Goal: Task Accomplishment & Management: Manage account settings

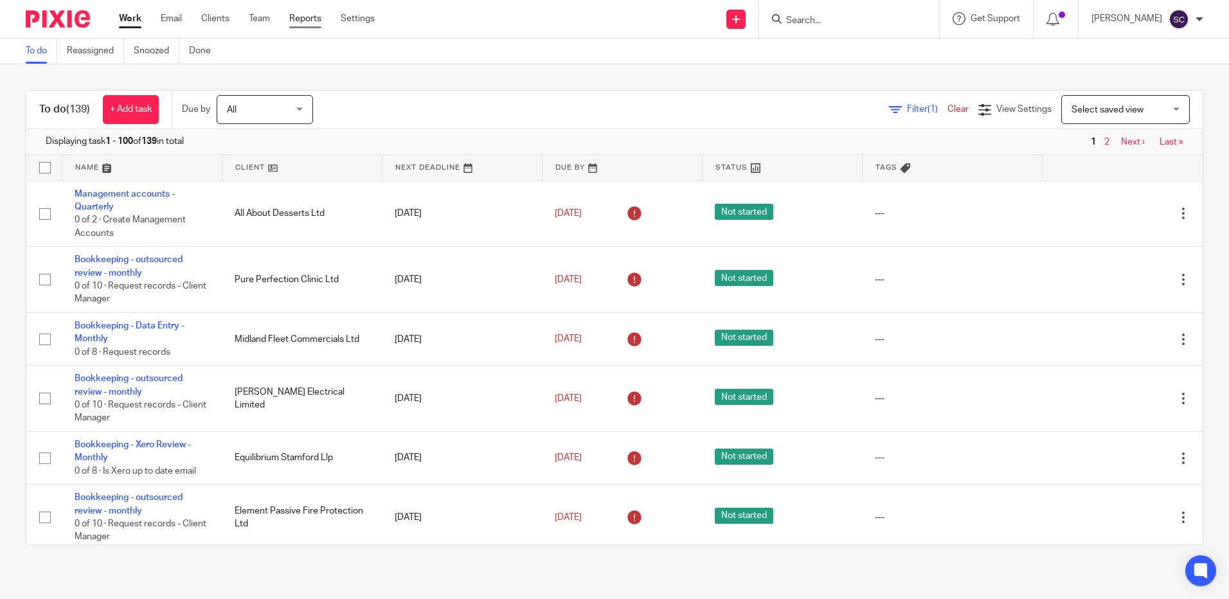
click at [310, 19] on link "Reports" at bounding box center [305, 18] width 32 height 13
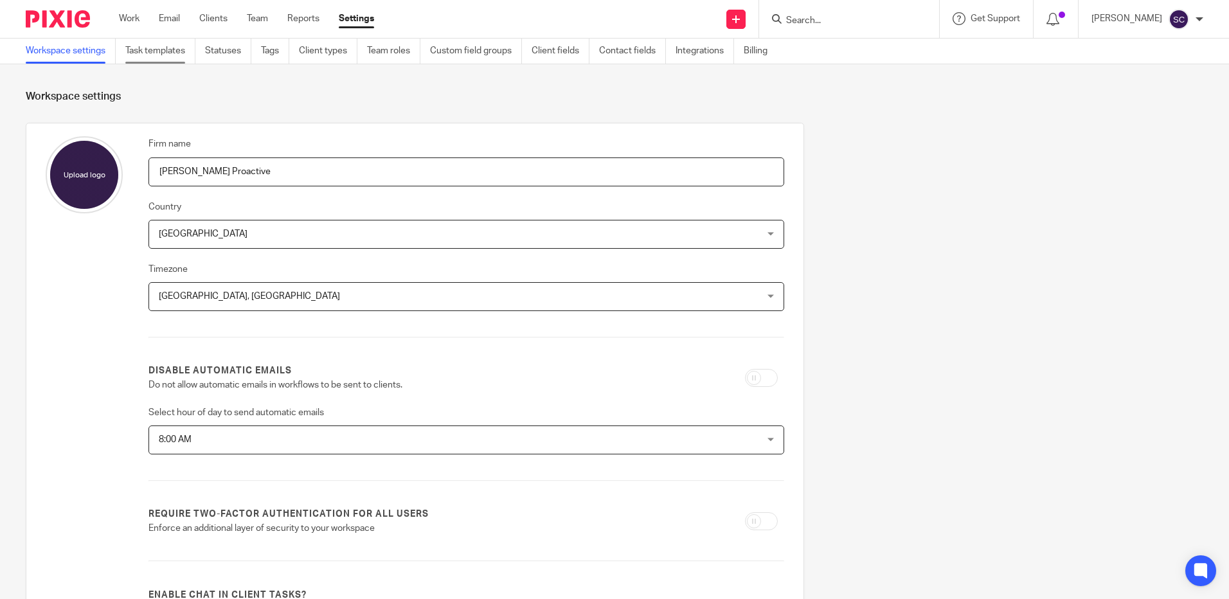
click at [182, 50] on link "Task templates" at bounding box center [160, 51] width 70 height 25
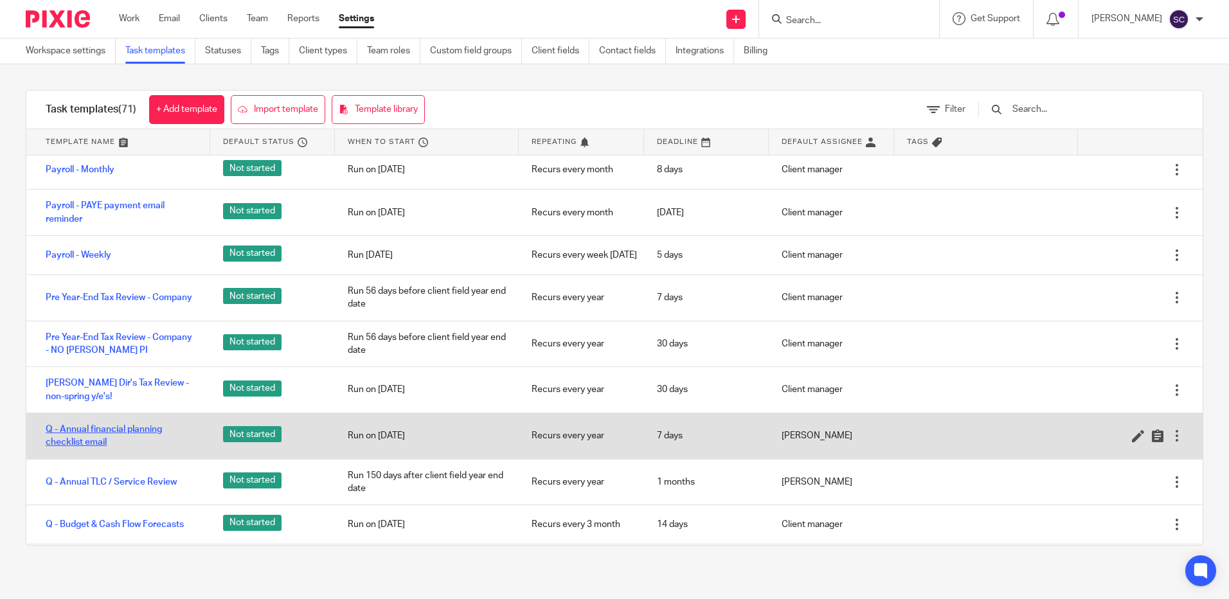
scroll to position [1270, 0]
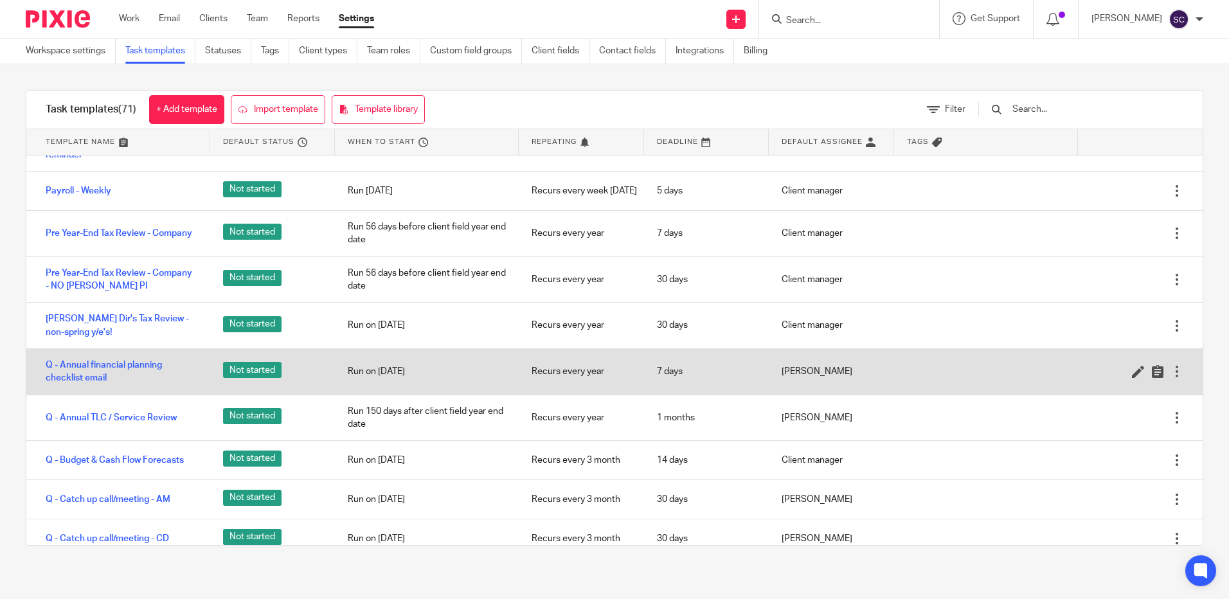
click at [1171, 378] on div at bounding box center [1177, 371] width 13 height 13
click at [1132, 378] on icon at bounding box center [1138, 371] width 13 height 13
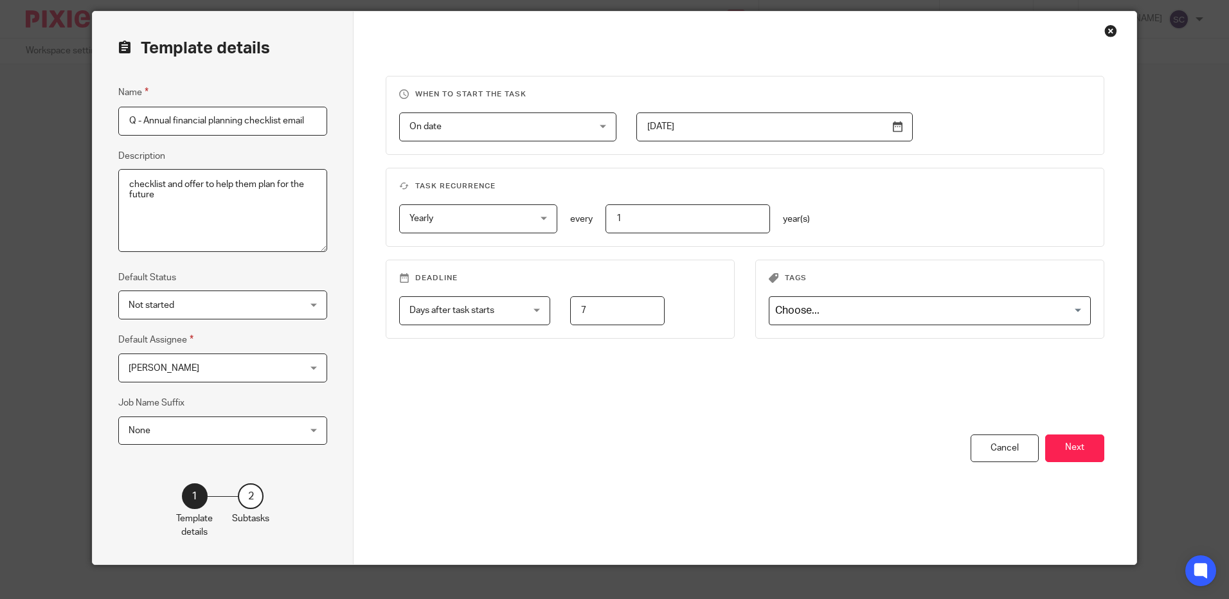
scroll to position [58, 0]
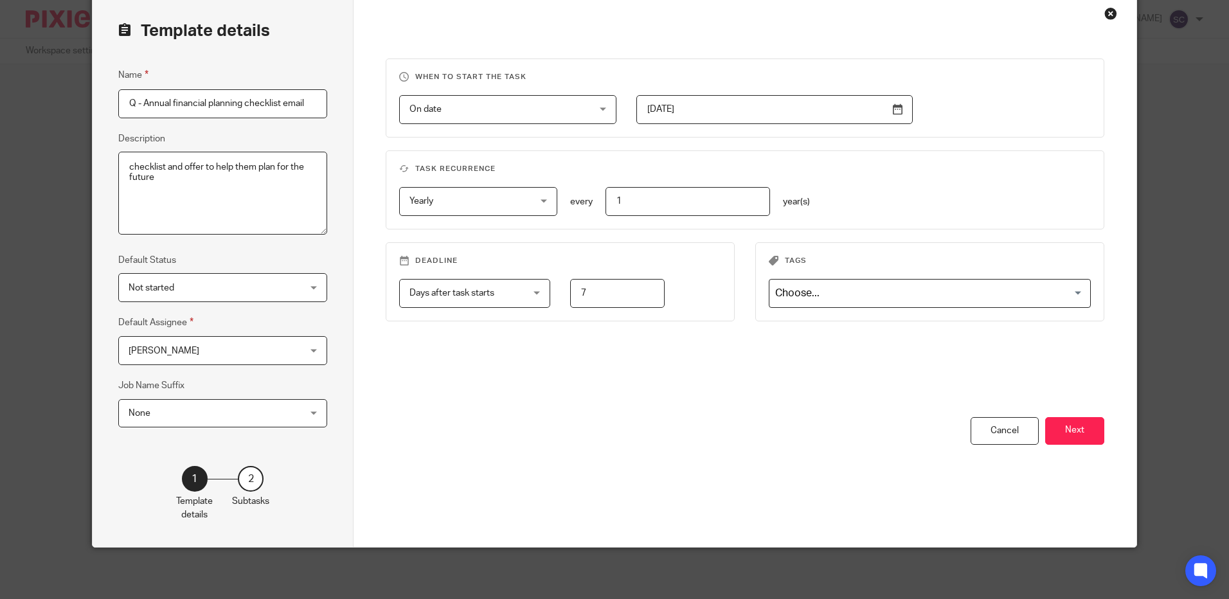
click at [1077, 435] on button "Next" at bounding box center [1074, 431] width 59 height 28
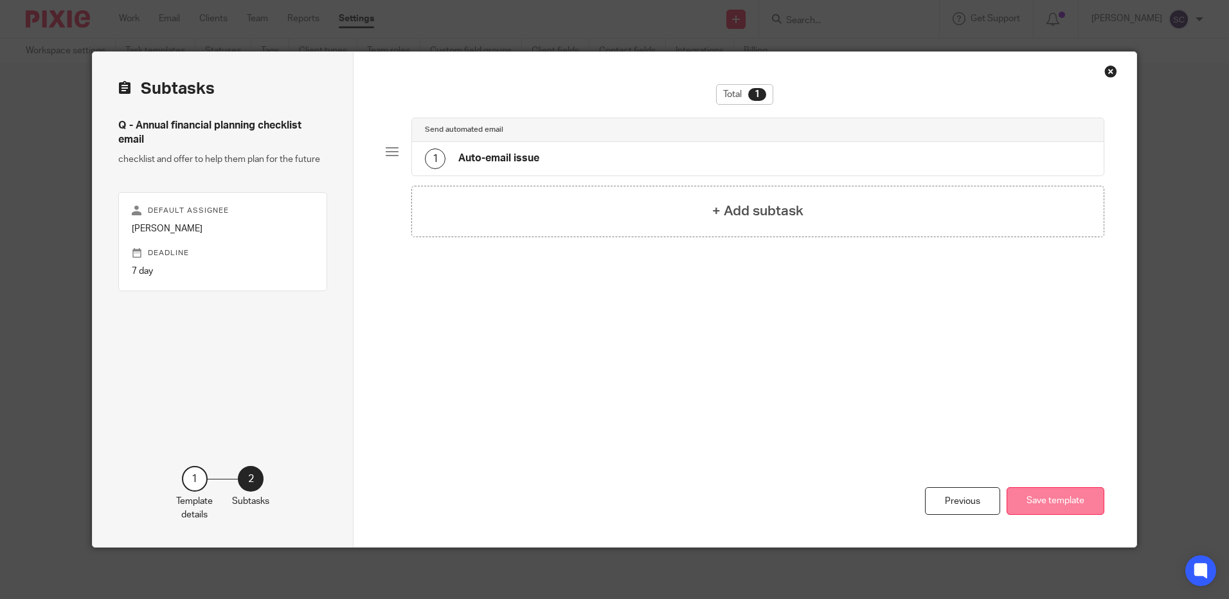
click at [1040, 495] on button "Save template" at bounding box center [1056, 501] width 98 height 28
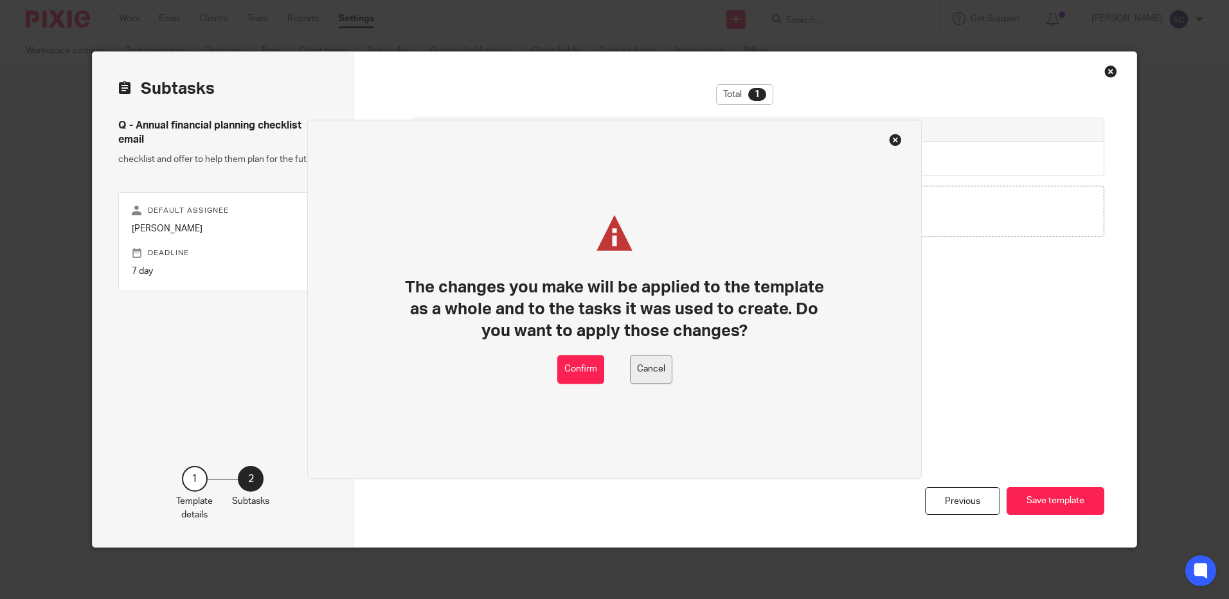
click at [671, 367] on button "Cancel" at bounding box center [651, 369] width 42 height 29
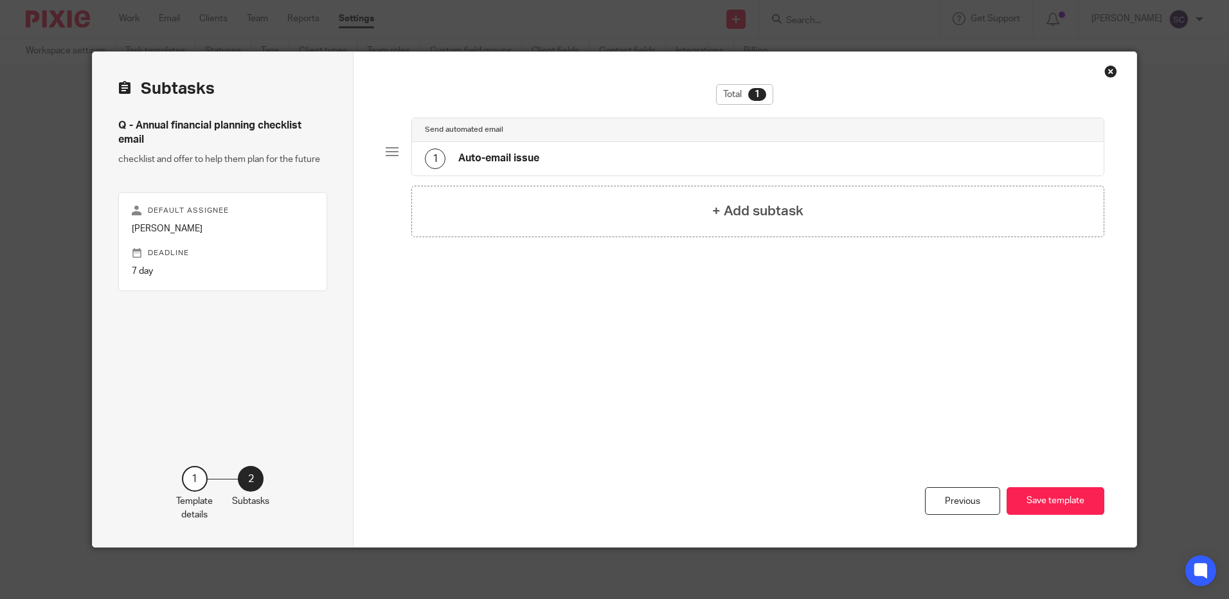
click at [1105, 71] on div "Close this dialog window" at bounding box center [1110, 71] width 13 height 13
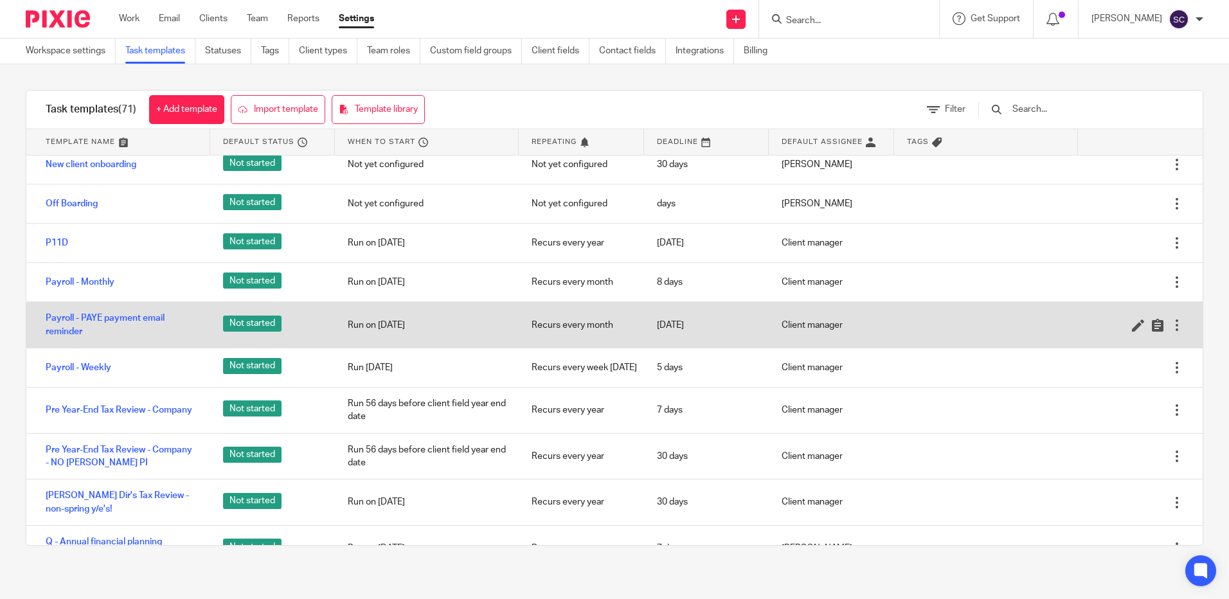
scroll to position [1221, 0]
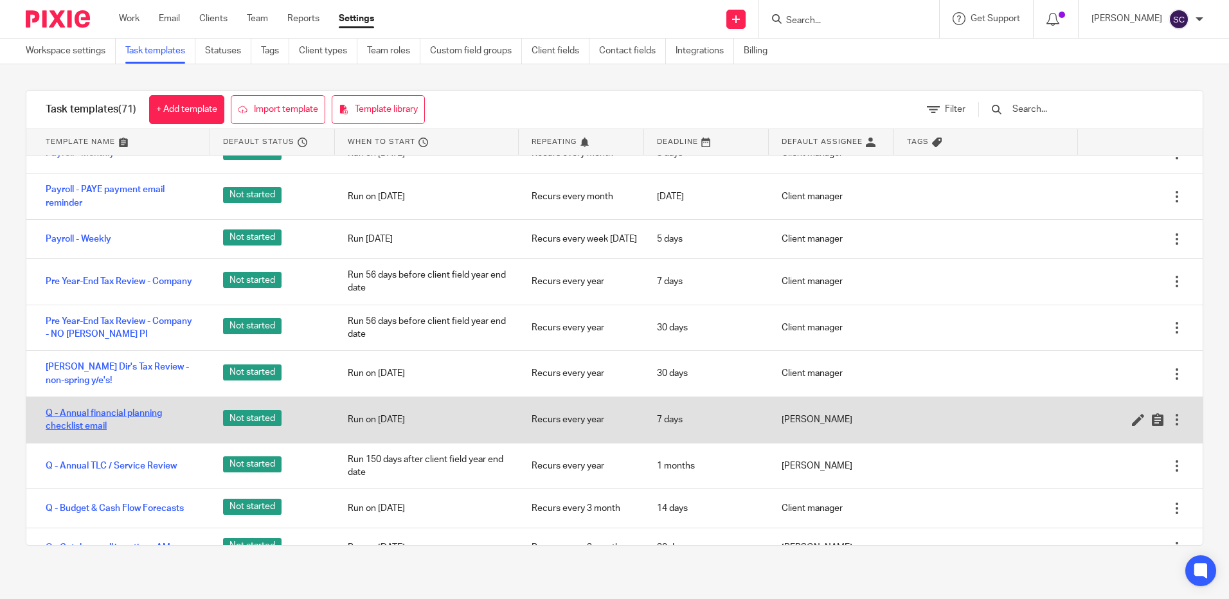
click at [130, 429] on link "Q - Annual financial planning checklist email" at bounding box center [122, 420] width 152 height 26
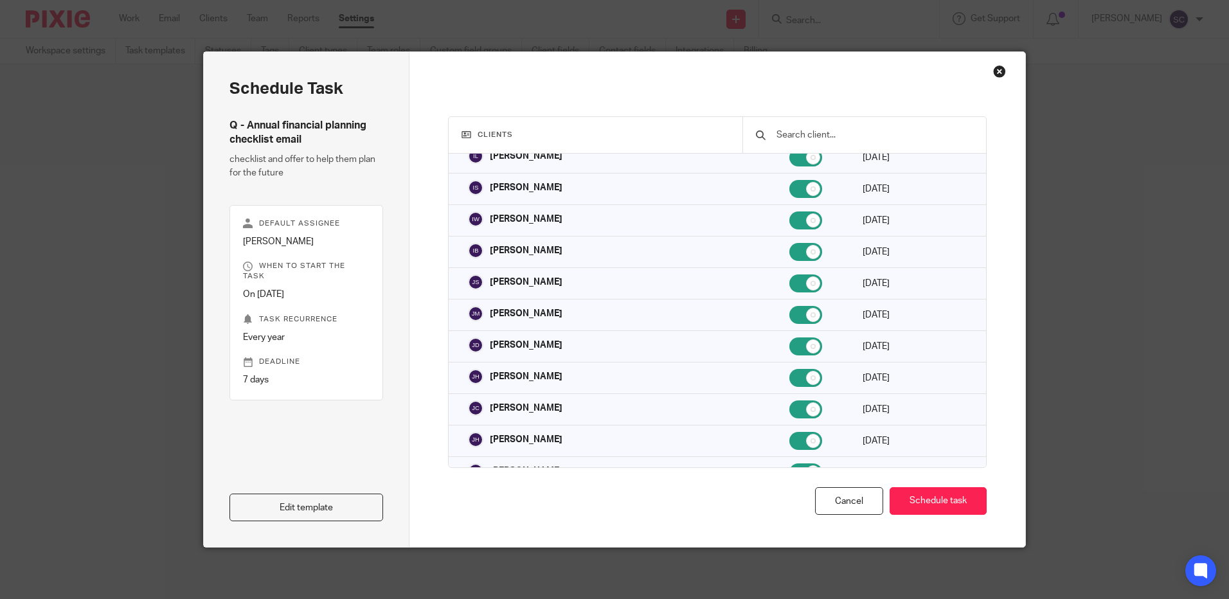
scroll to position [1414, 0]
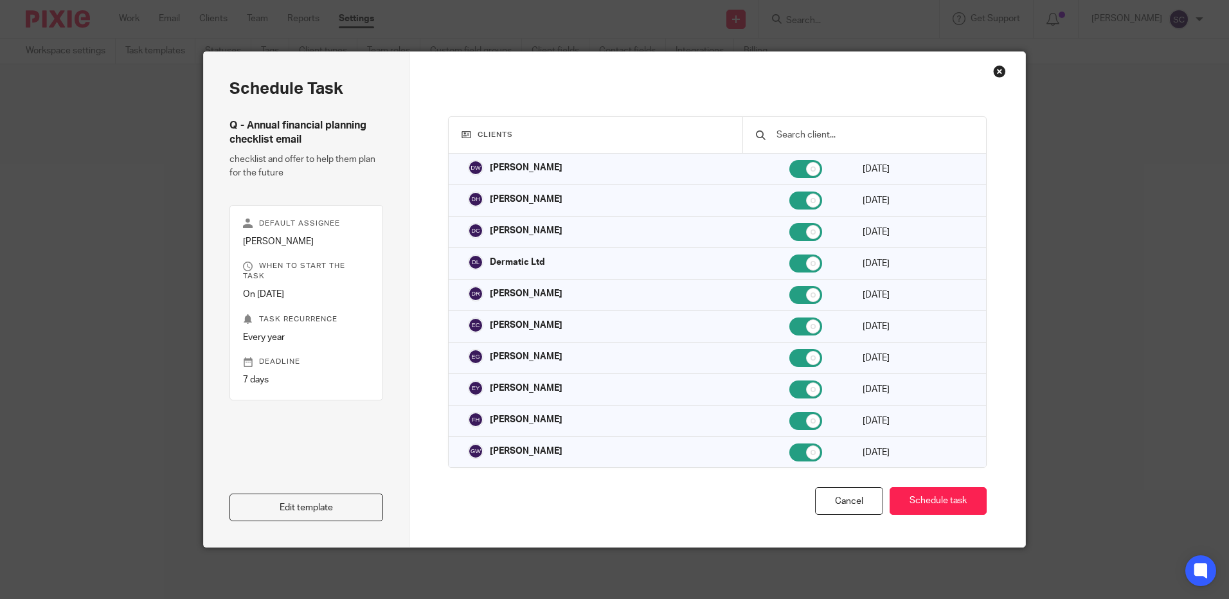
click at [1000, 73] on div "Close this dialog window" at bounding box center [999, 71] width 13 height 13
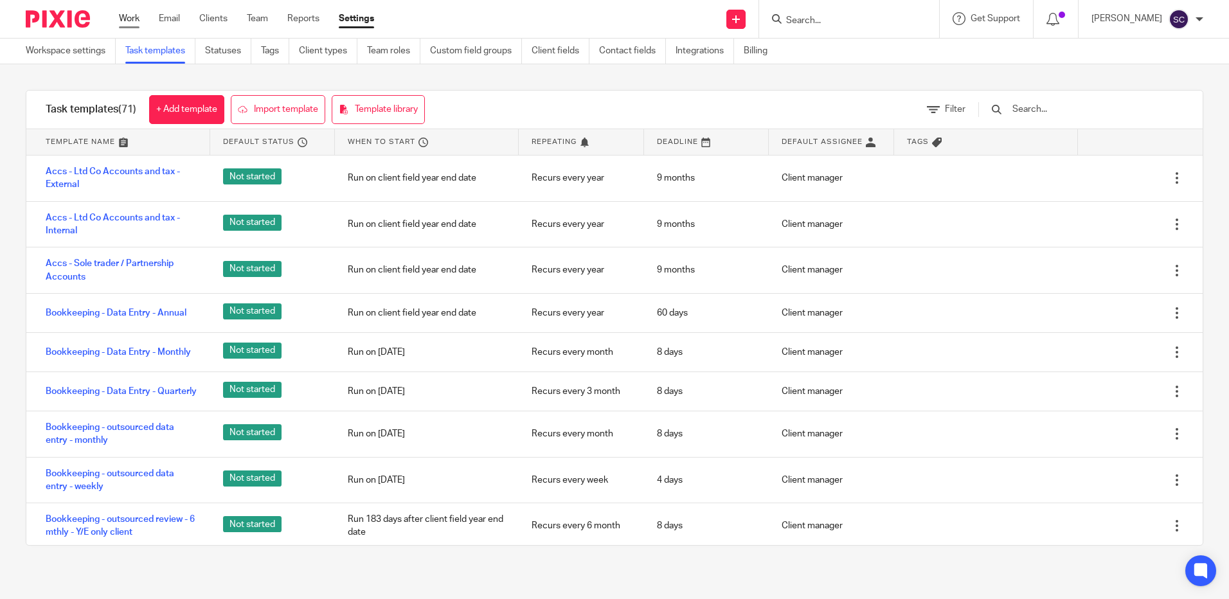
click at [134, 22] on link "Work" at bounding box center [129, 18] width 21 height 13
click at [172, 21] on link "Email" at bounding box center [169, 18] width 21 height 13
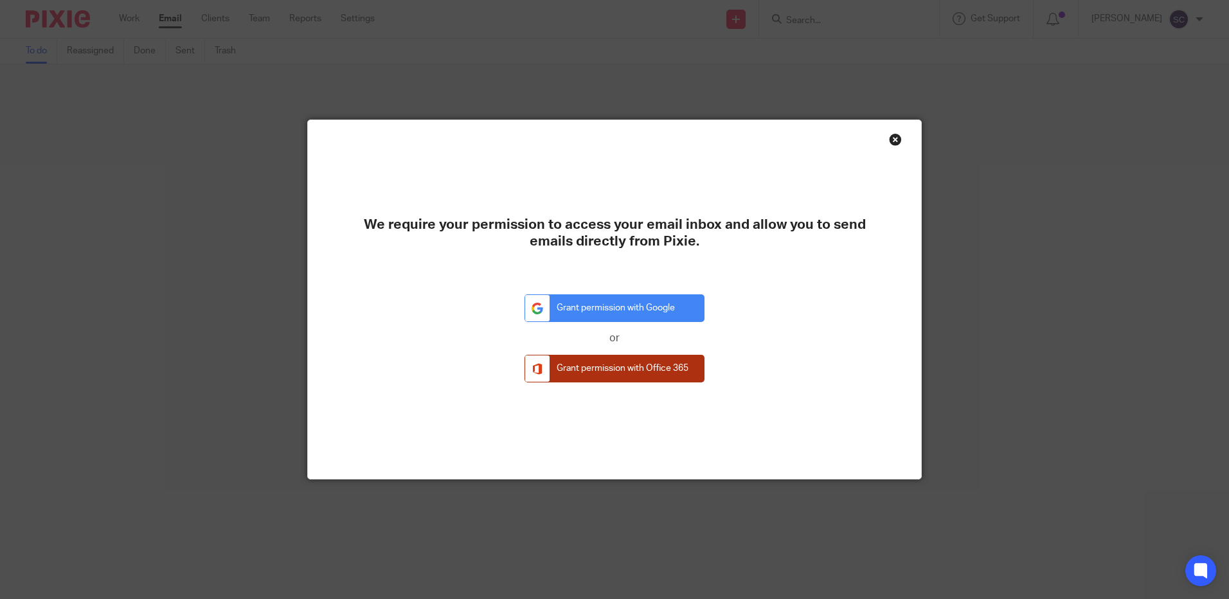
click at [632, 368] on link "Grant permission with Office 365" at bounding box center [615, 369] width 180 height 28
click at [893, 134] on div "Close this dialog window" at bounding box center [895, 139] width 13 height 13
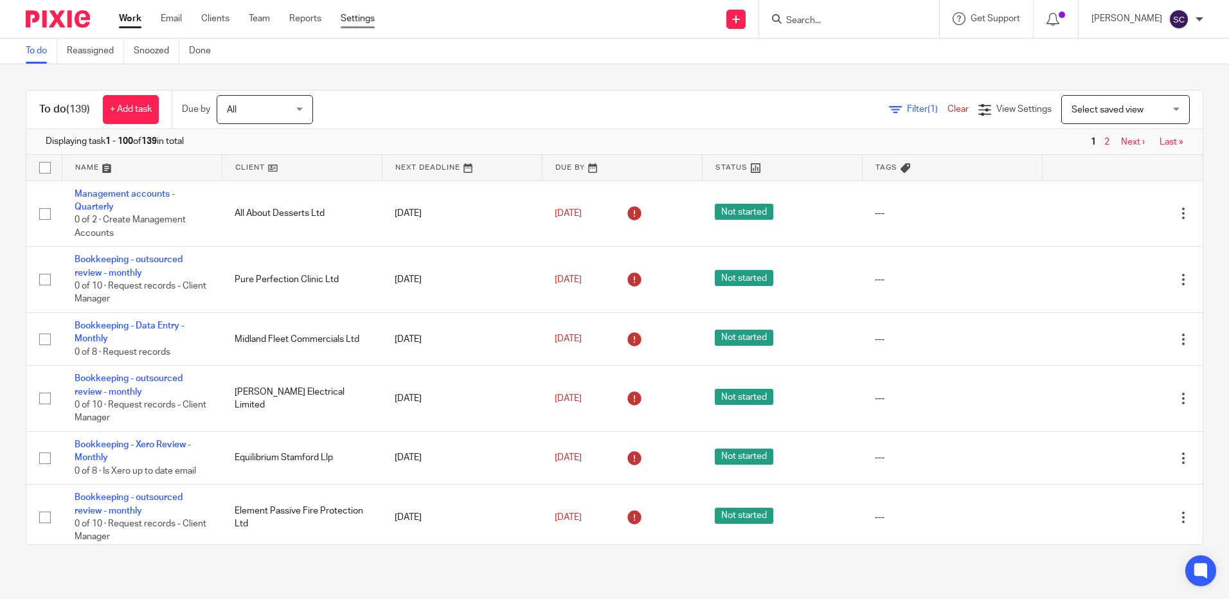
click at [372, 19] on link "Settings" at bounding box center [358, 18] width 34 height 13
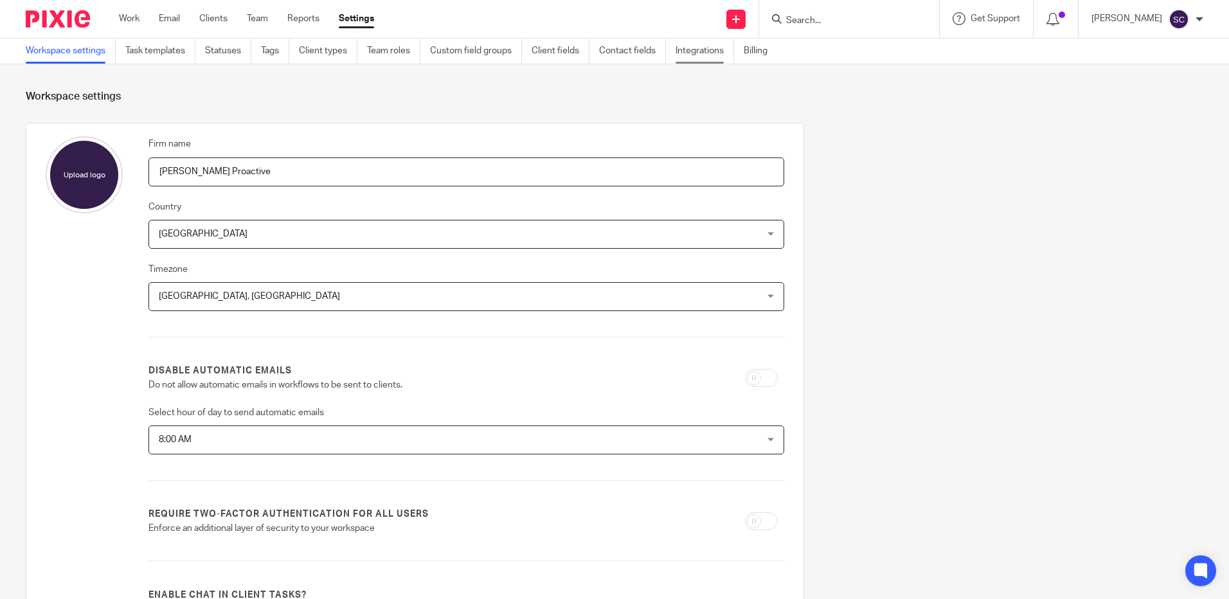
click at [706, 49] on link "Integrations" at bounding box center [705, 51] width 58 height 25
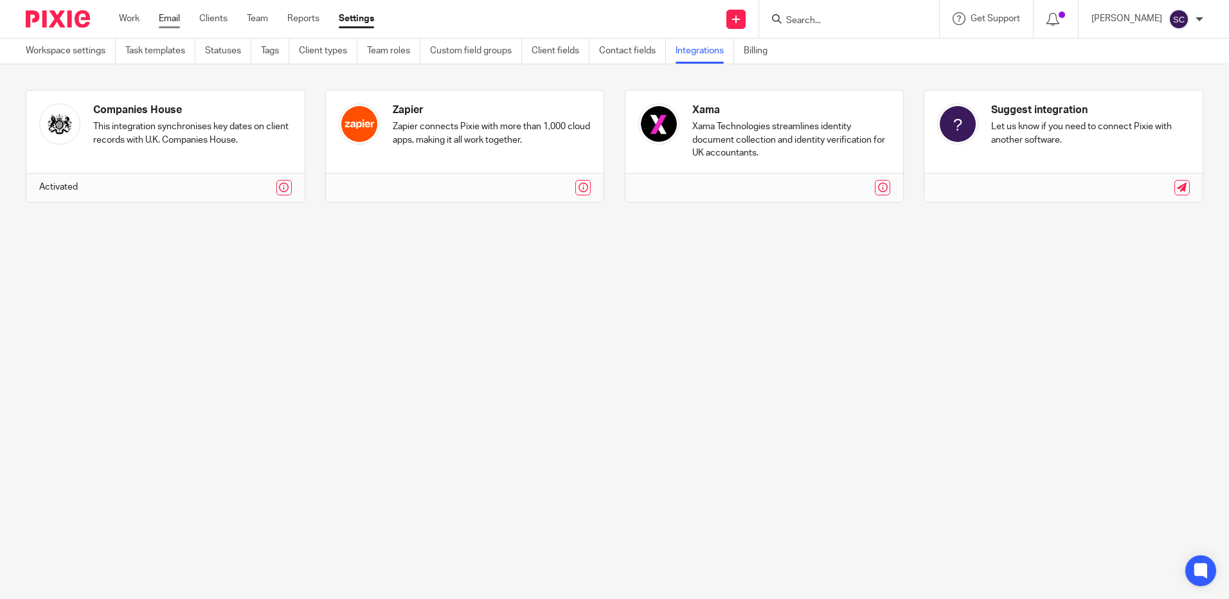
click at [162, 21] on link "Email" at bounding box center [169, 18] width 21 height 13
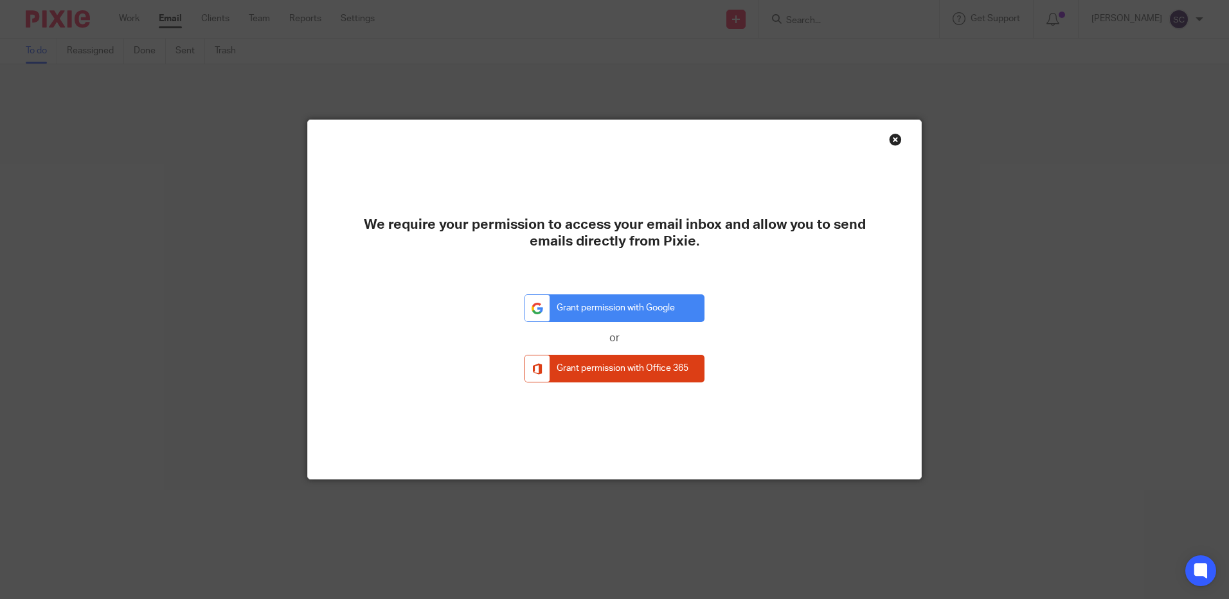
click at [882, 139] on div "We require your permission to access your email inbox and allow you to send ema…" at bounding box center [614, 299] width 613 height 358
click at [890, 143] on div "Close this dialog window" at bounding box center [895, 139] width 13 height 13
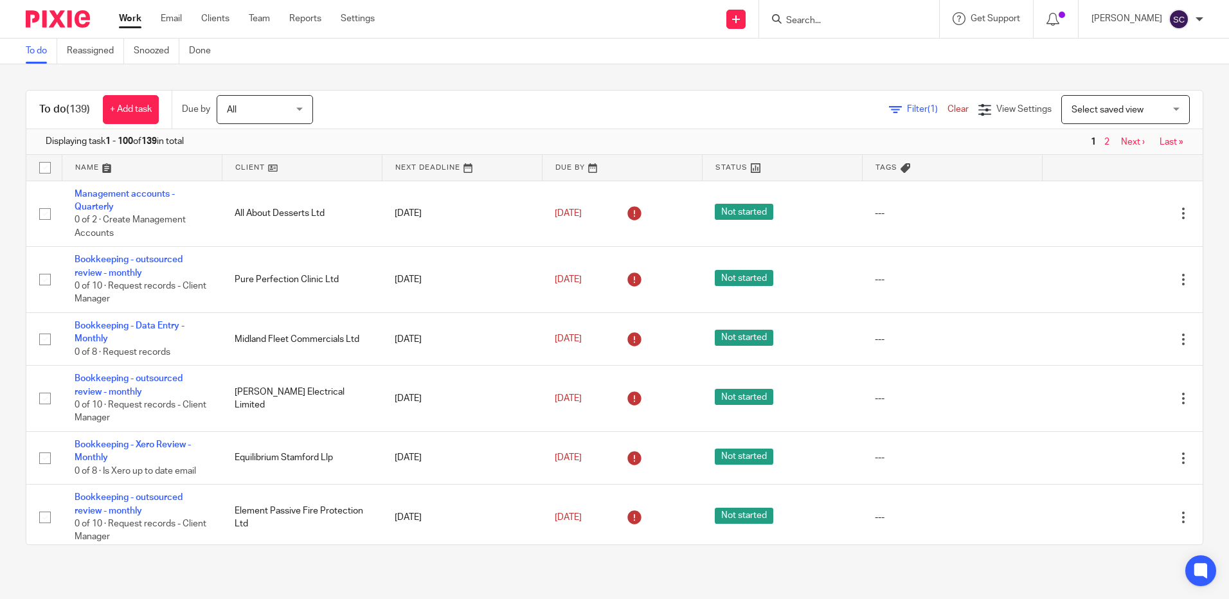
click at [867, 24] on input "Search" at bounding box center [843, 21] width 116 height 12
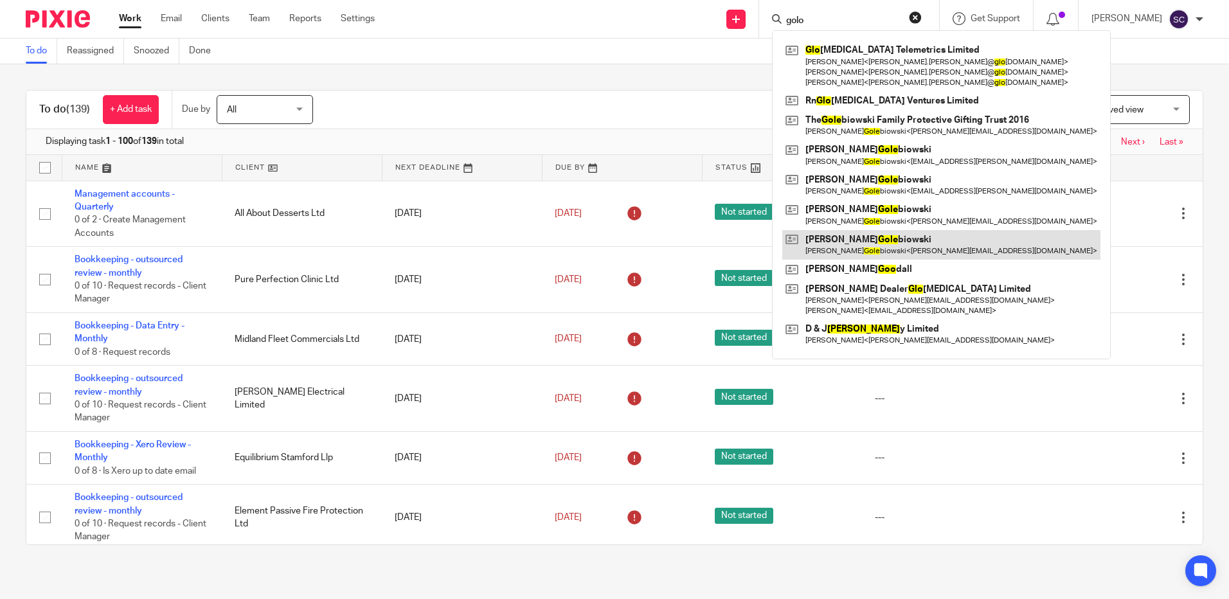
type input "golo"
click at [884, 242] on link at bounding box center [941, 245] width 318 height 30
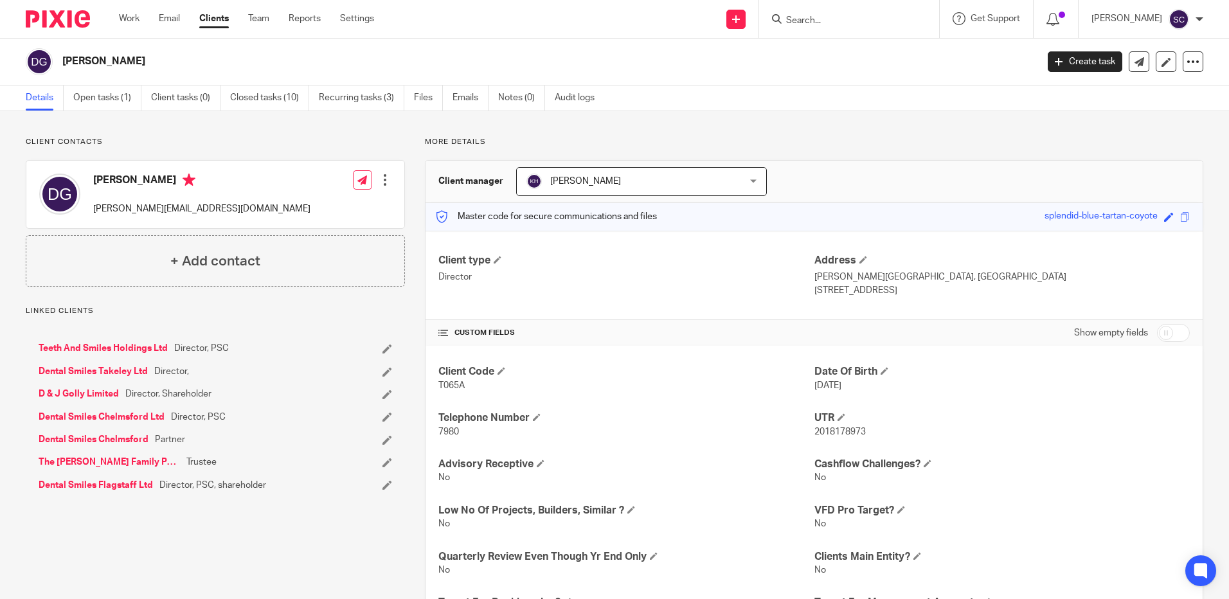
click at [120, 100] on link "Open tasks (1)" at bounding box center [107, 97] width 68 height 25
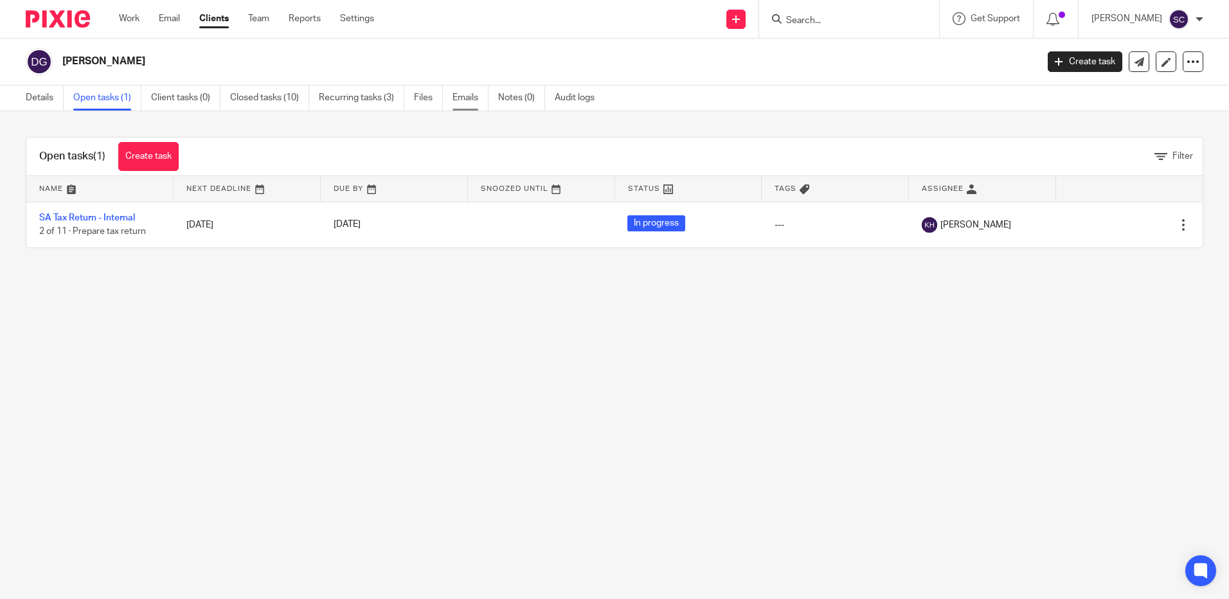
click at [478, 101] on link "Emails" at bounding box center [471, 97] width 36 height 25
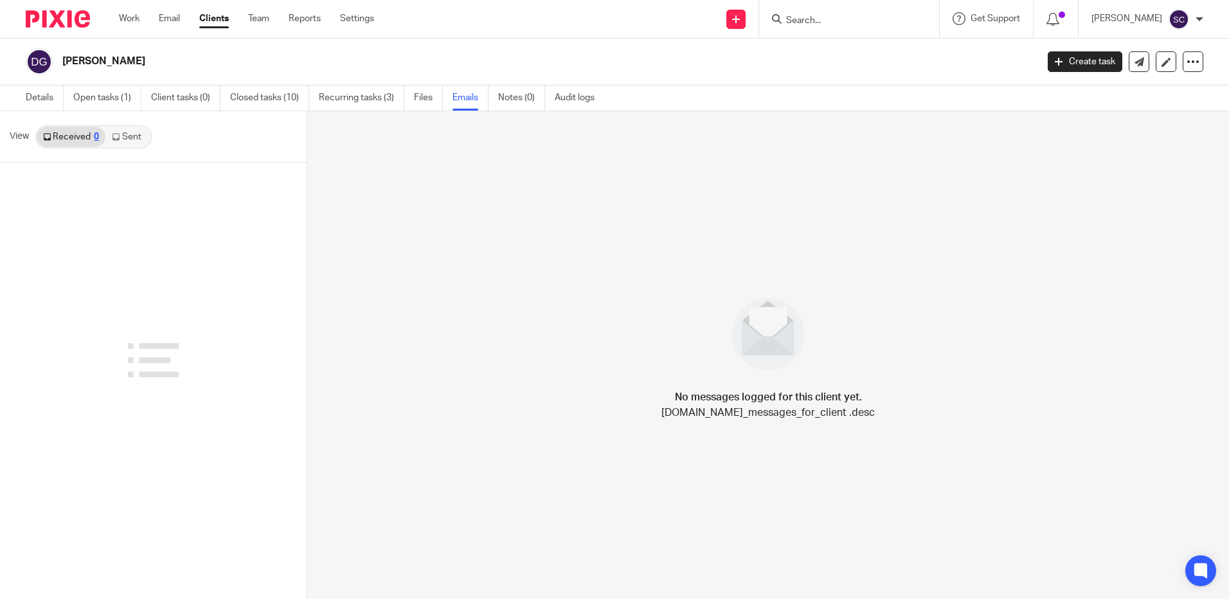
click at [120, 142] on link "Sent" at bounding box center [127, 137] width 45 height 21
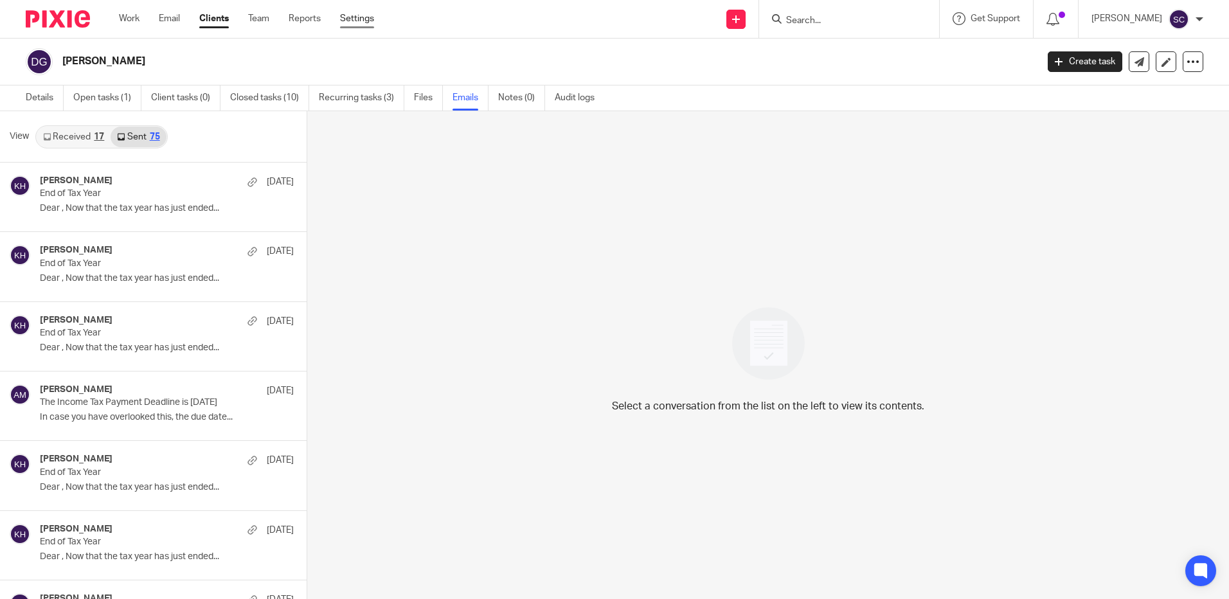
click at [354, 12] on link "Settings" at bounding box center [357, 18] width 34 height 13
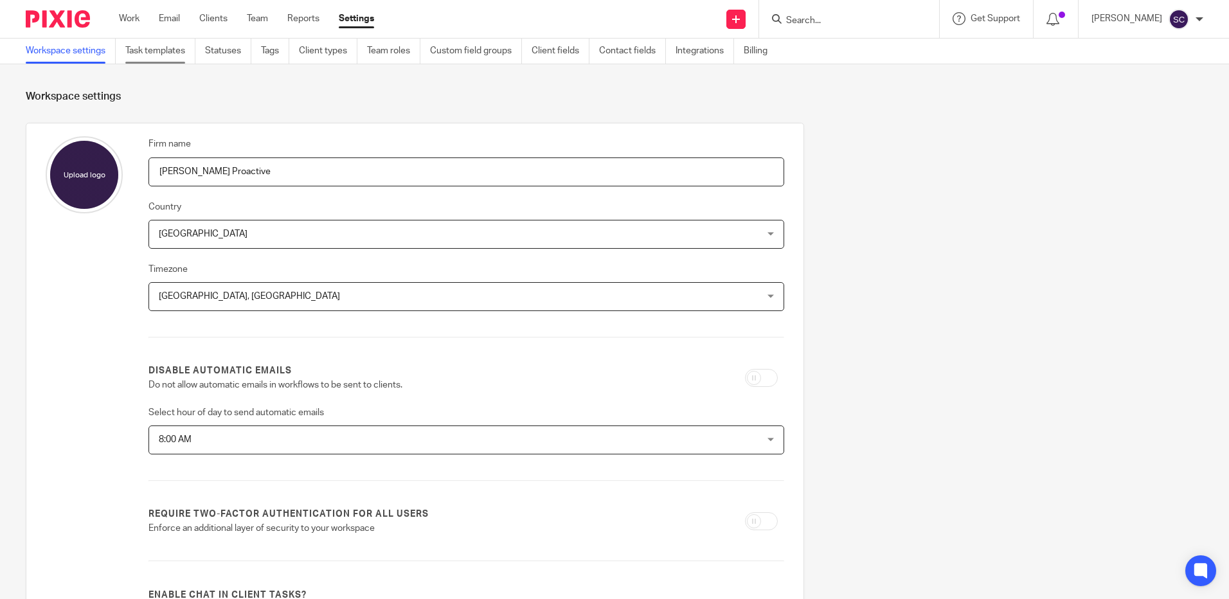
click at [133, 53] on link "Task templates" at bounding box center [160, 51] width 70 height 25
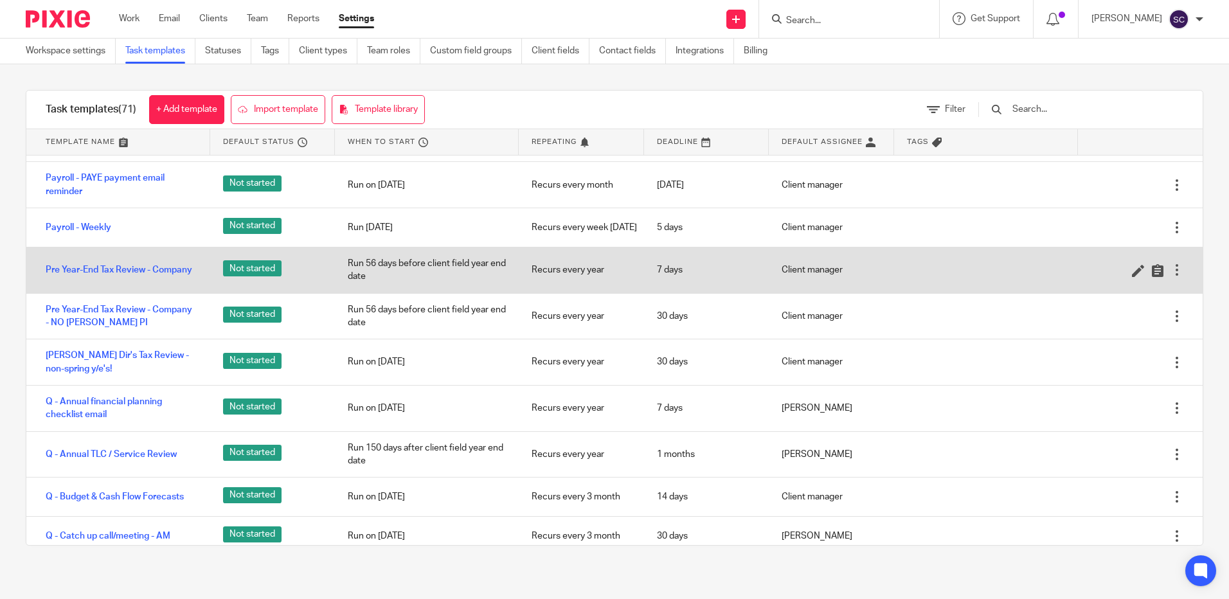
scroll to position [1350, 0]
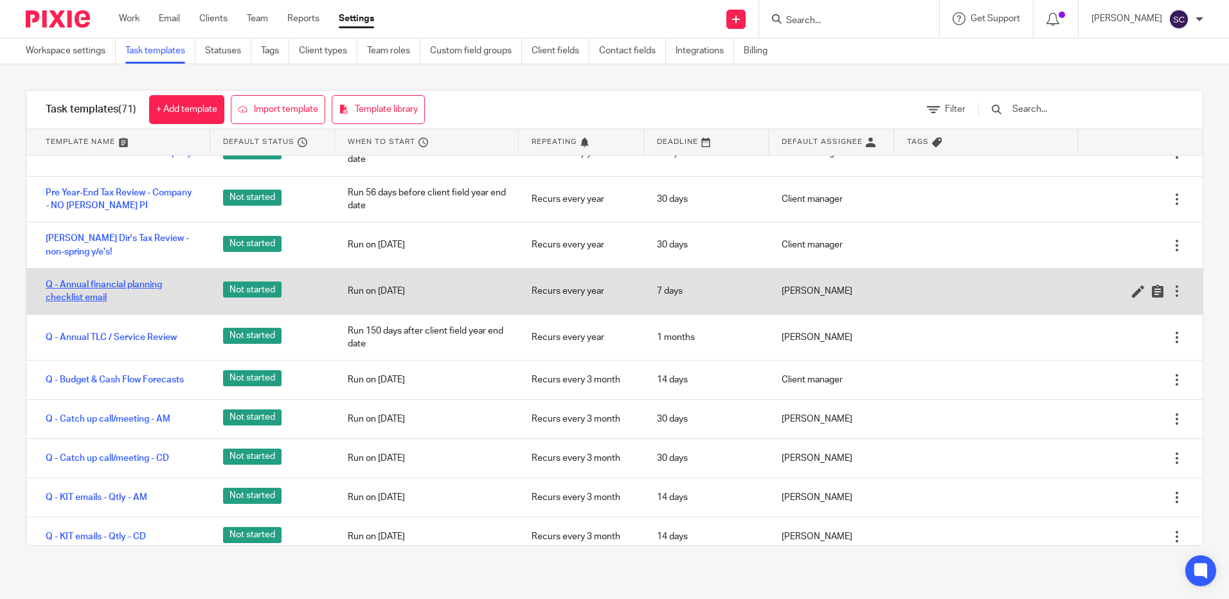
click at [93, 305] on link "Q - Annual financial planning checklist email" at bounding box center [122, 291] width 152 height 26
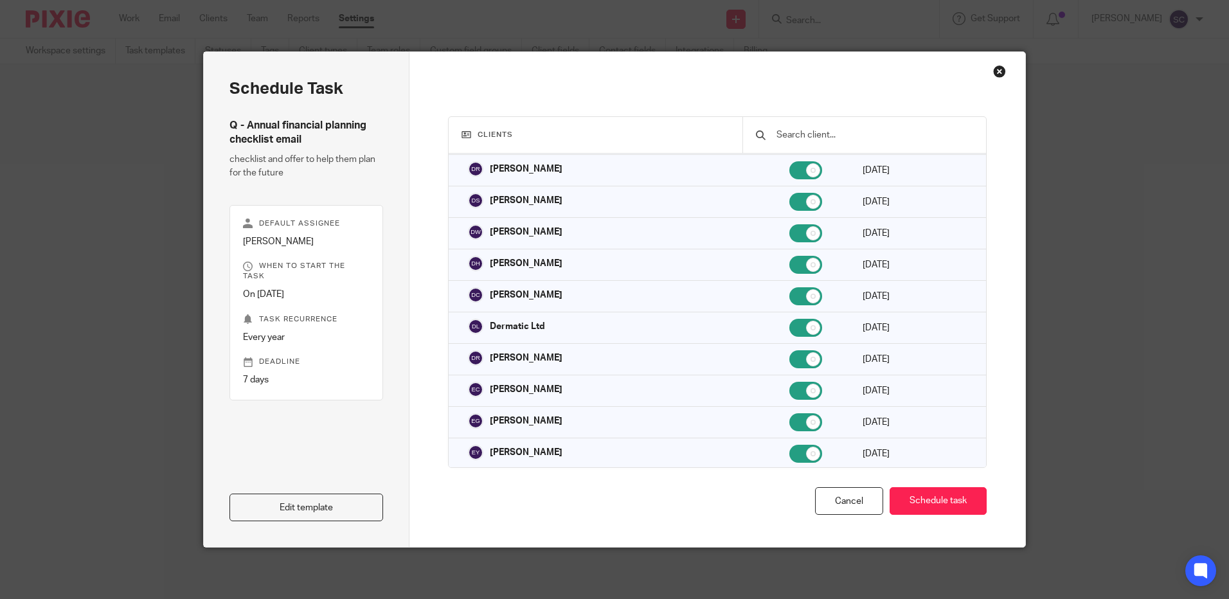
scroll to position [1350, 0]
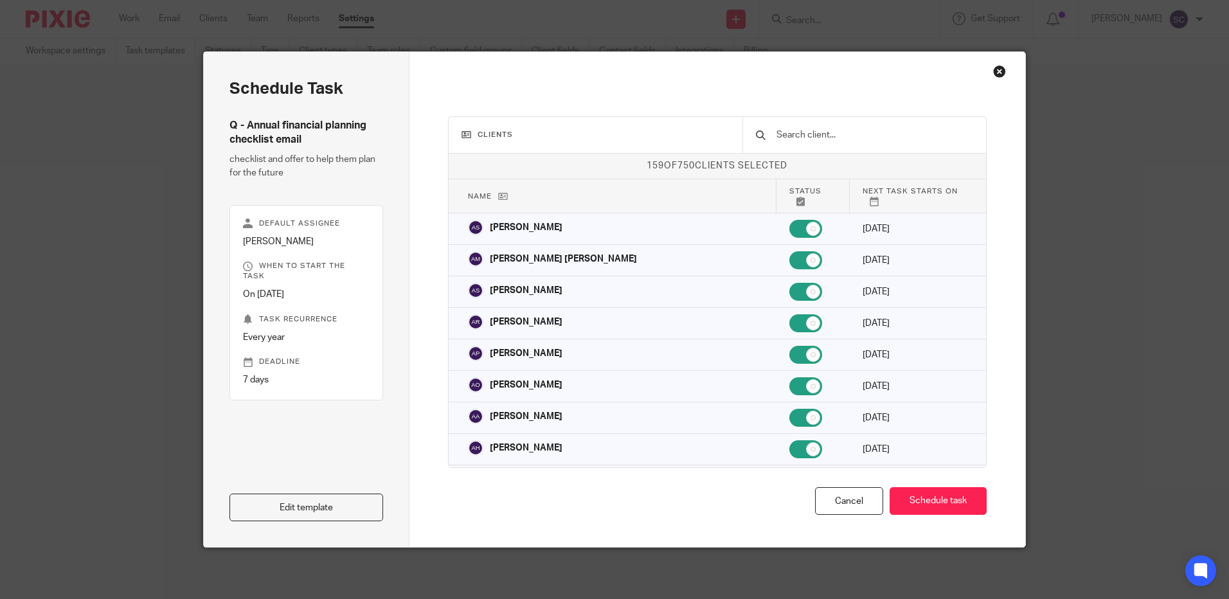
click at [1002, 75] on div "Clients 159 of 750 clients selected Name Status Next task starts on [PERSON_NAM…" at bounding box center [717, 299] width 616 height 495
click at [994, 74] on div "Close this dialog window" at bounding box center [999, 71] width 13 height 13
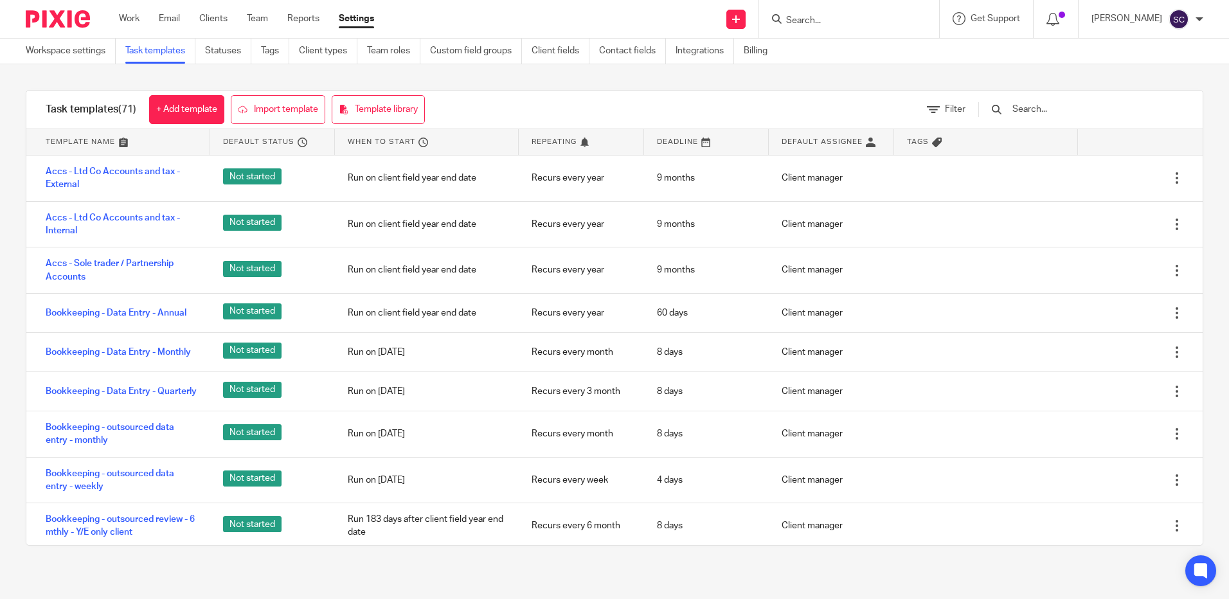
click at [835, 12] on form at bounding box center [853, 19] width 137 height 16
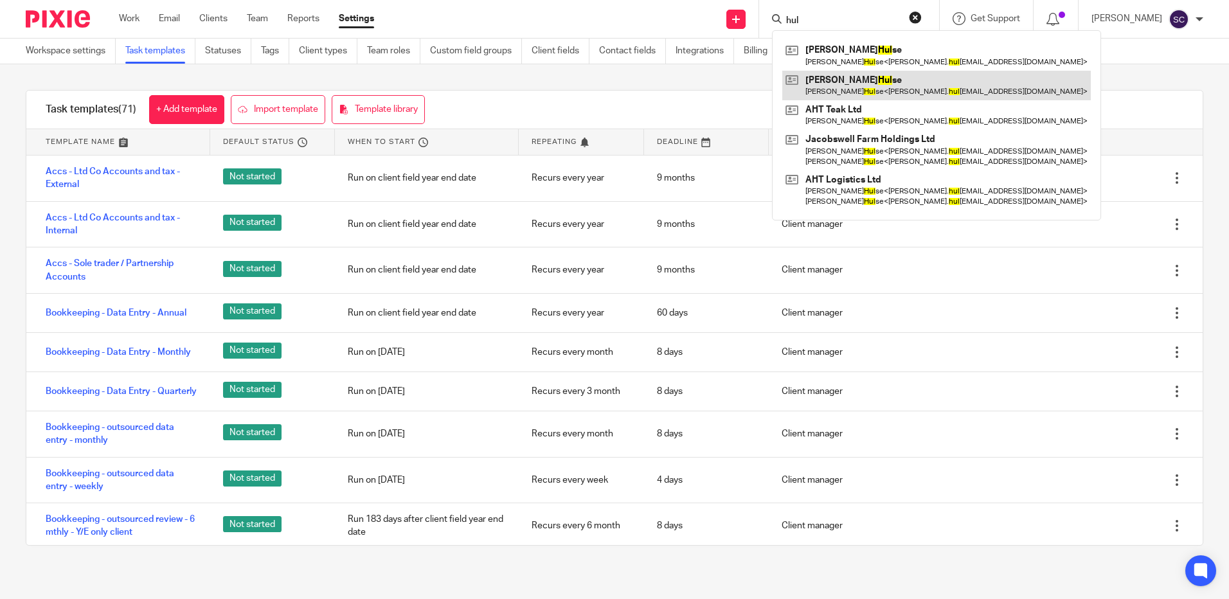
type input "hul"
click at [904, 89] on link at bounding box center [936, 86] width 309 height 30
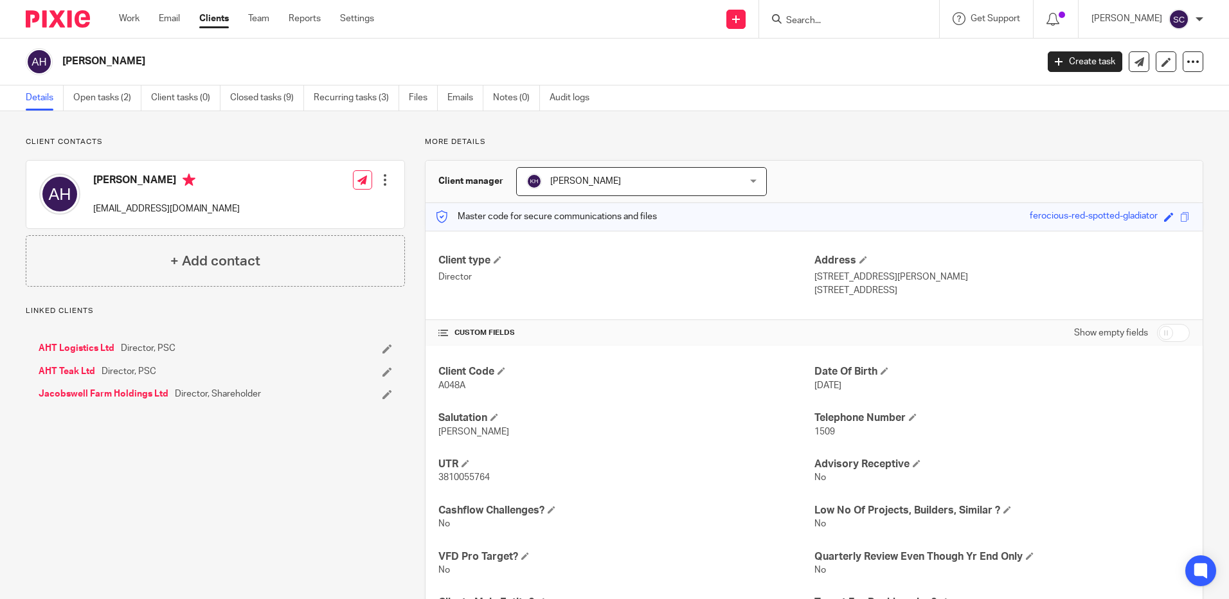
click at [456, 85] on div "[PERSON_NAME] Create task Update from Companies House Export data Merge Archive…" at bounding box center [614, 62] width 1229 height 47
click at [469, 93] on link "Emails" at bounding box center [465, 97] width 36 height 25
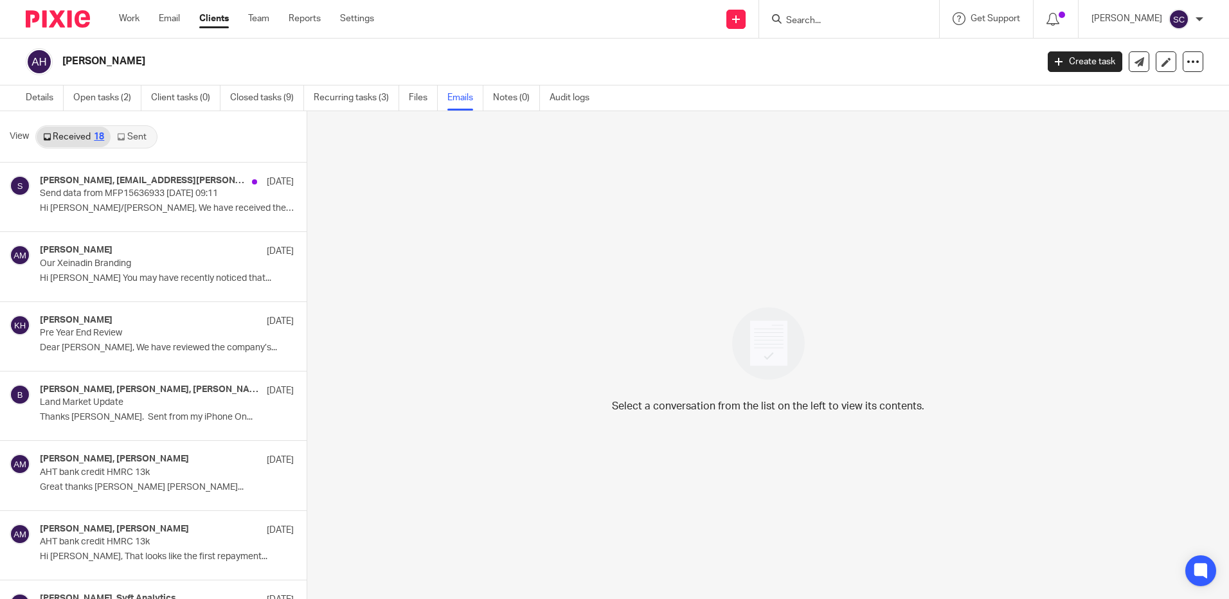
click at [133, 141] on link "Sent" at bounding box center [133, 137] width 45 height 21
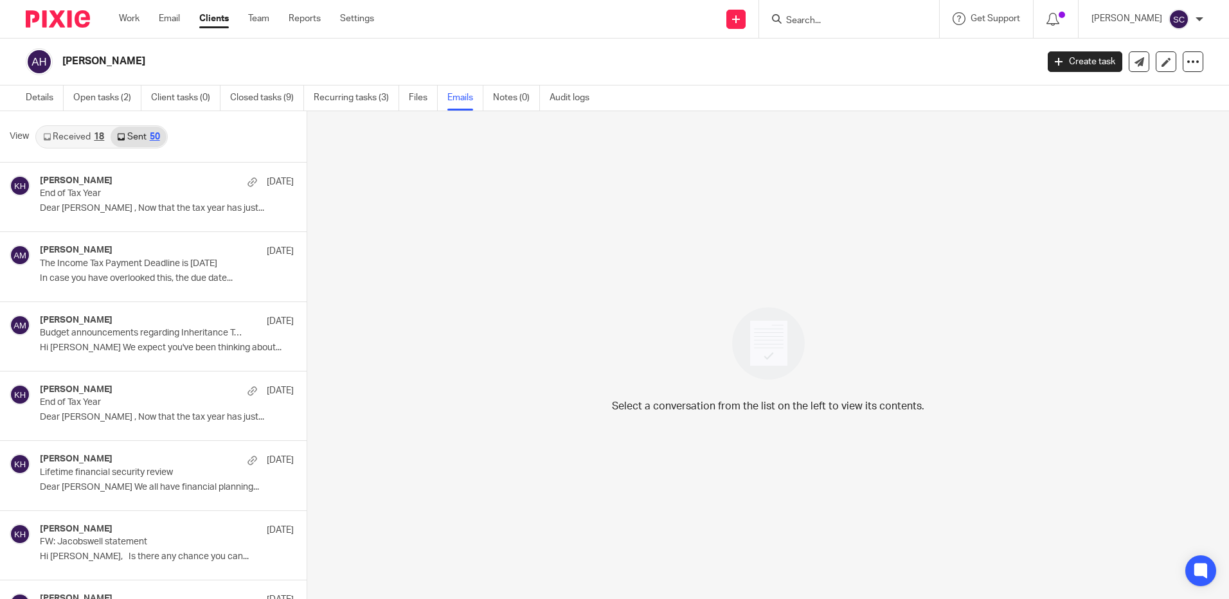
click at [871, 25] on input "Search" at bounding box center [843, 21] width 116 height 12
type input "t"
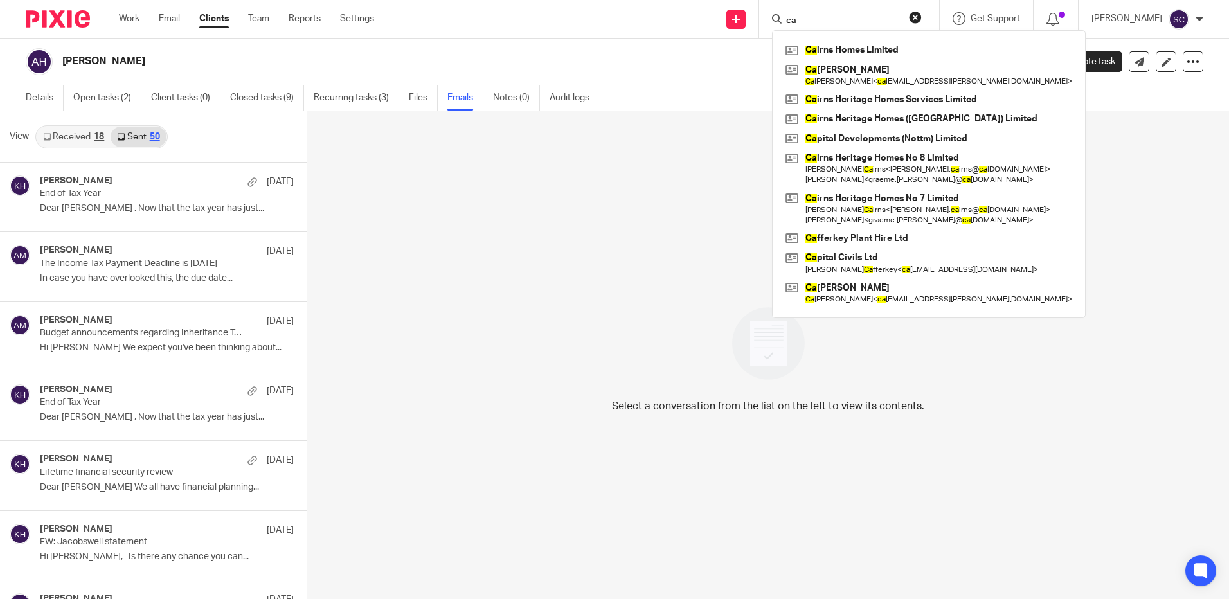
type input "c"
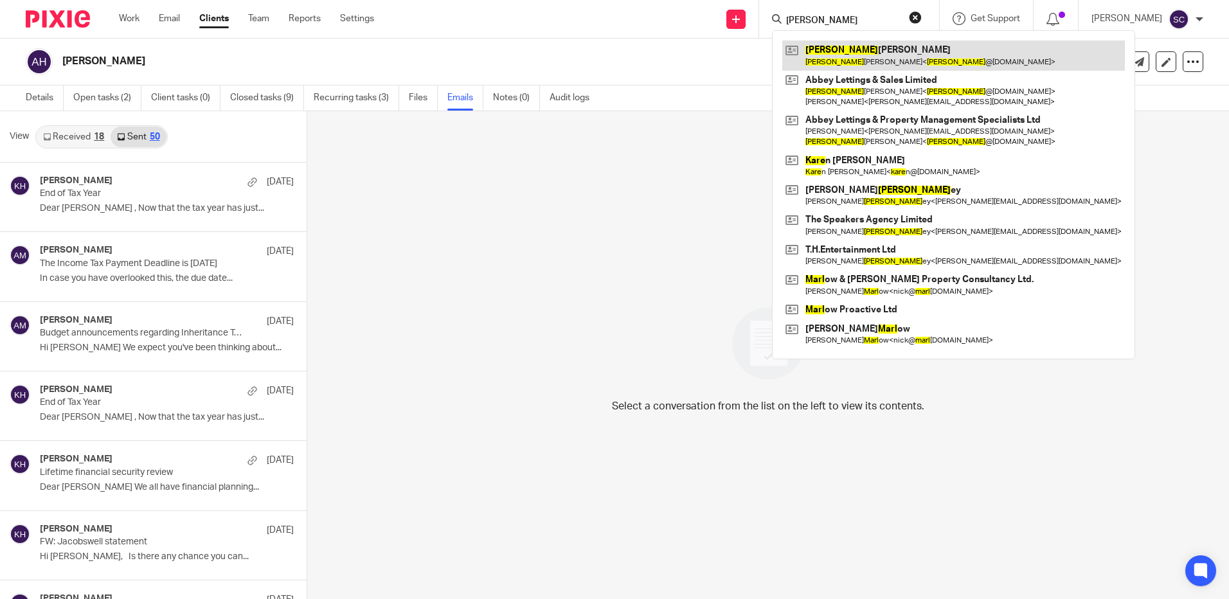
type input "karl"
click at [845, 48] on link at bounding box center [953, 55] width 343 height 30
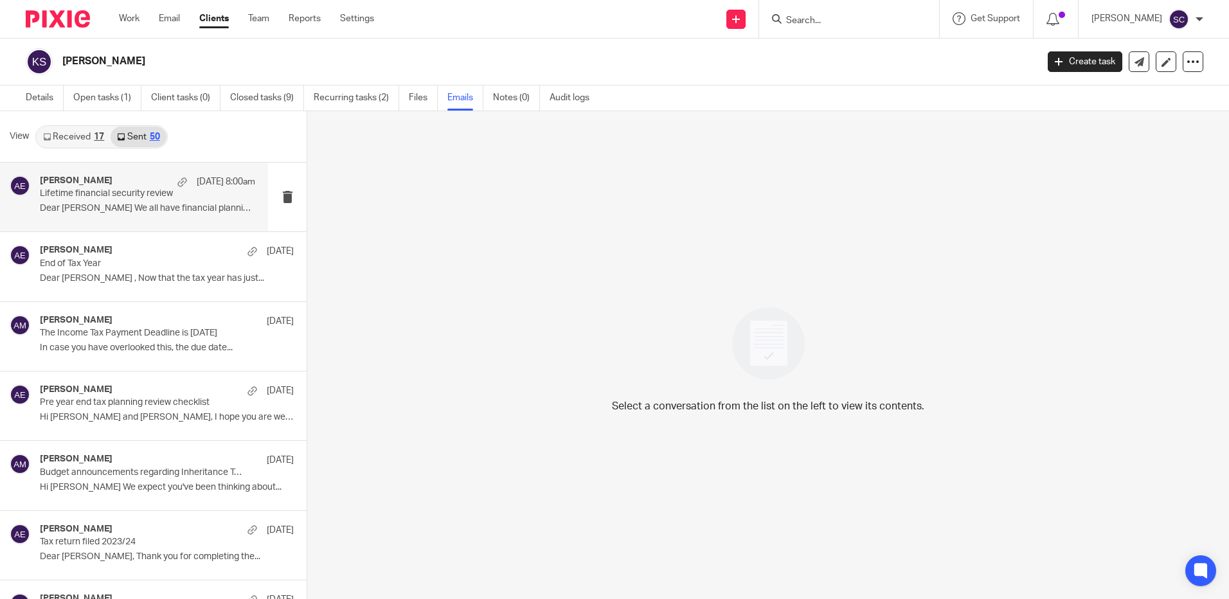
click at [128, 213] on p "Dear Karl We all have financial planning..." at bounding box center [147, 208] width 215 height 11
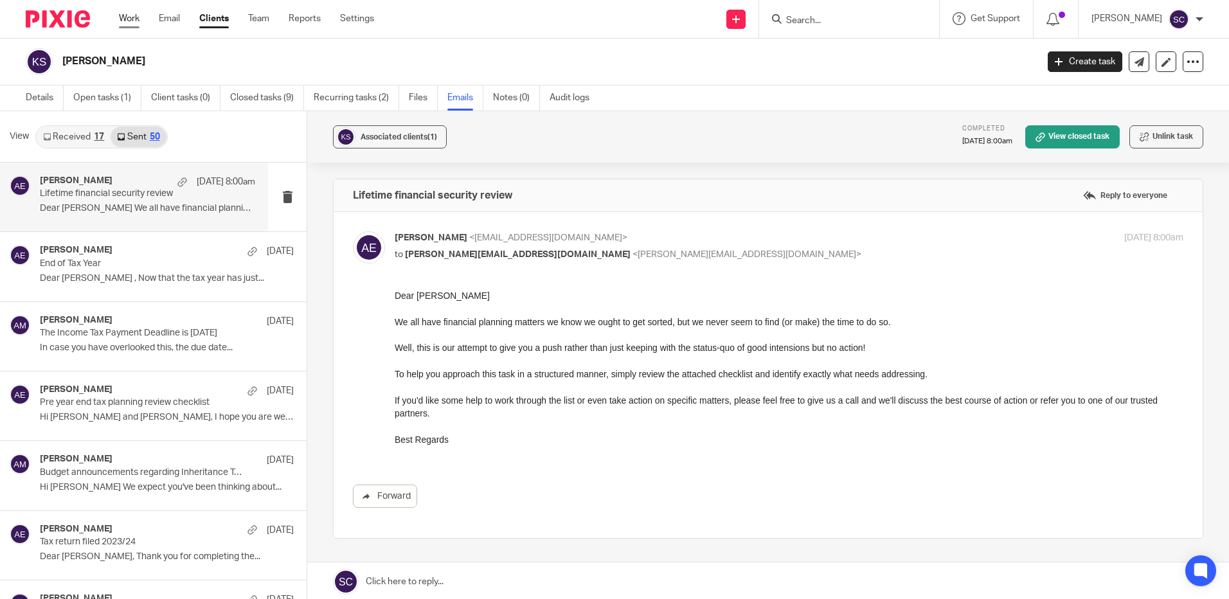
click at [123, 13] on link "Work" at bounding box center [129, 18] width 21 height 13
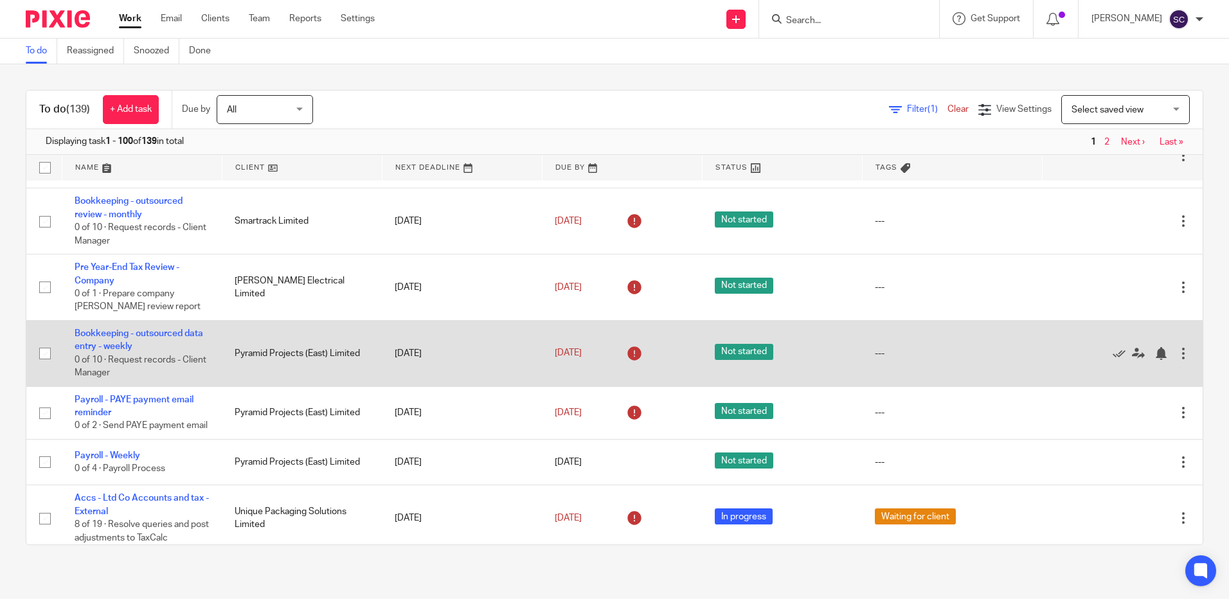
scroll to position [964, 0]
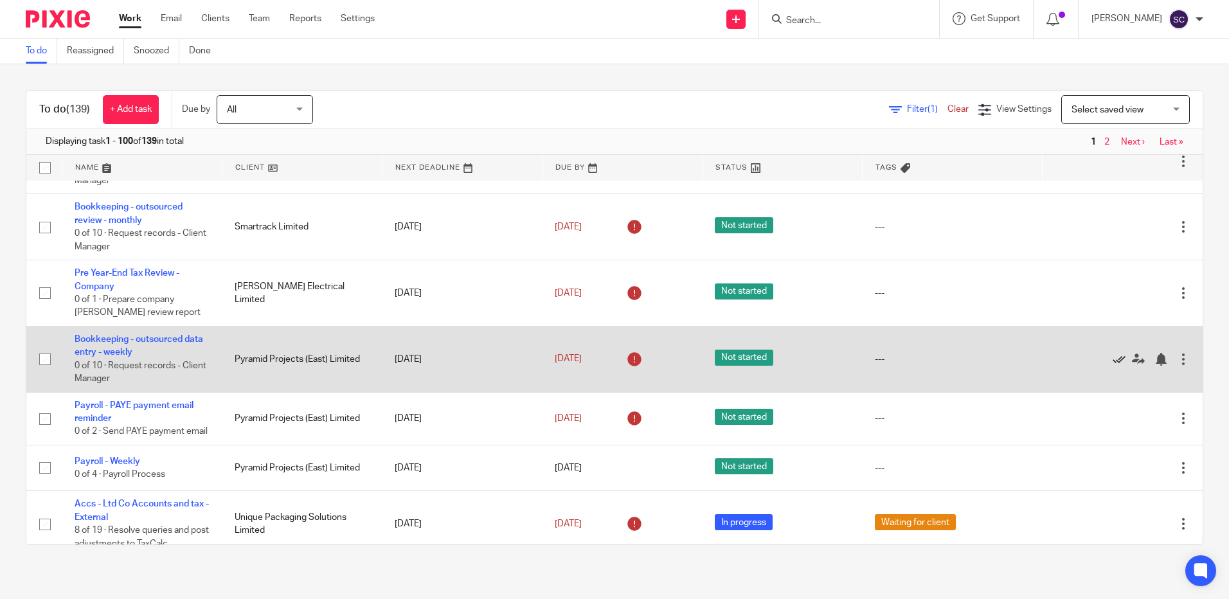
click at [1113, 360] on icon at bounding box center [1119, 359] width 13 height 13
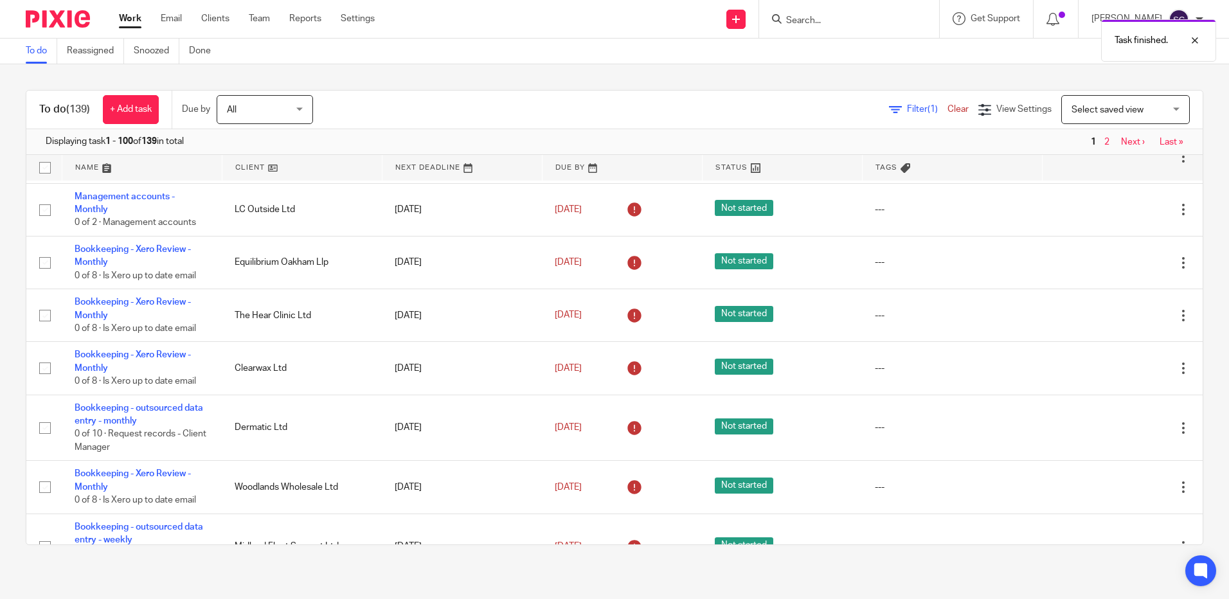
scroll to position [0, 0]
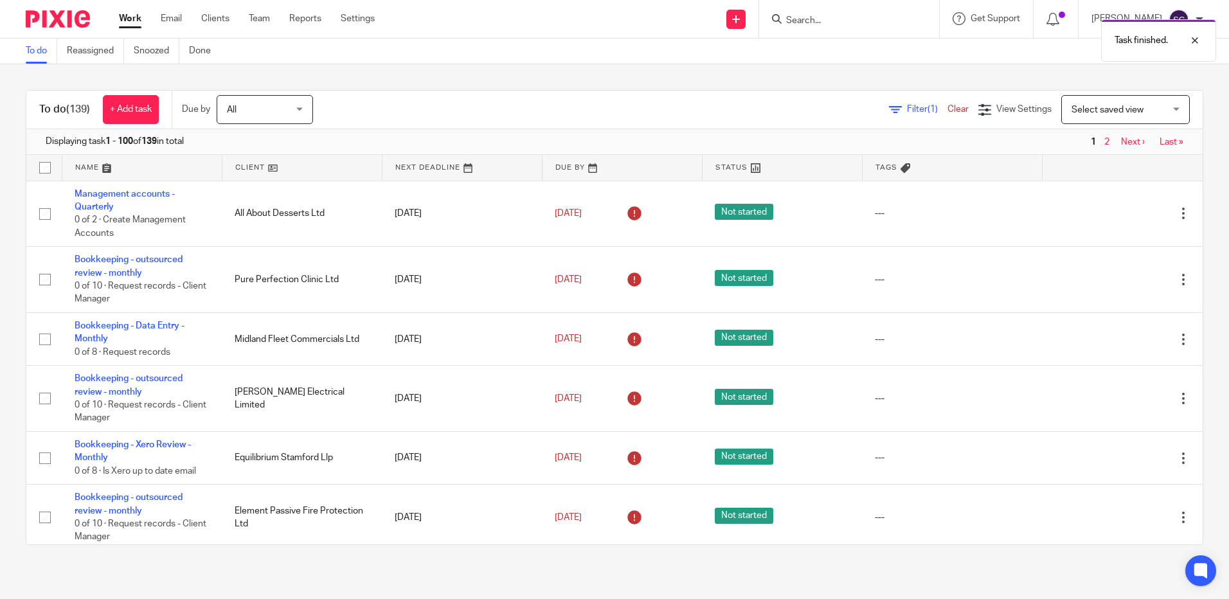
click at [112, 167] on link at bounding box center [141, 168] width 159 height 26
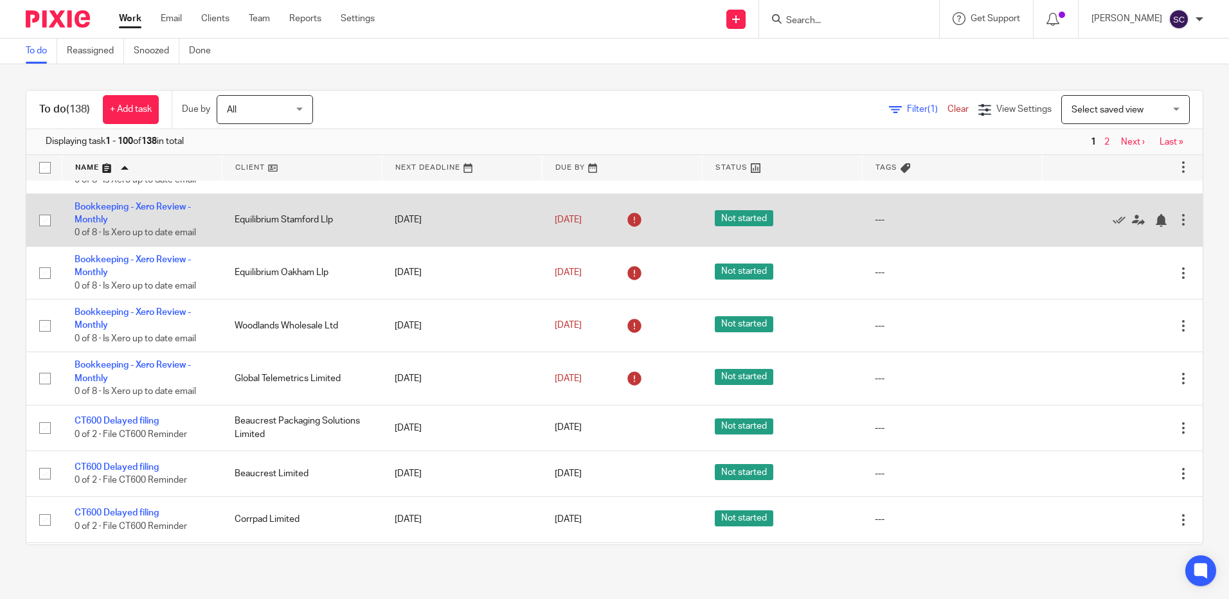
scroll to position [3086, 0]
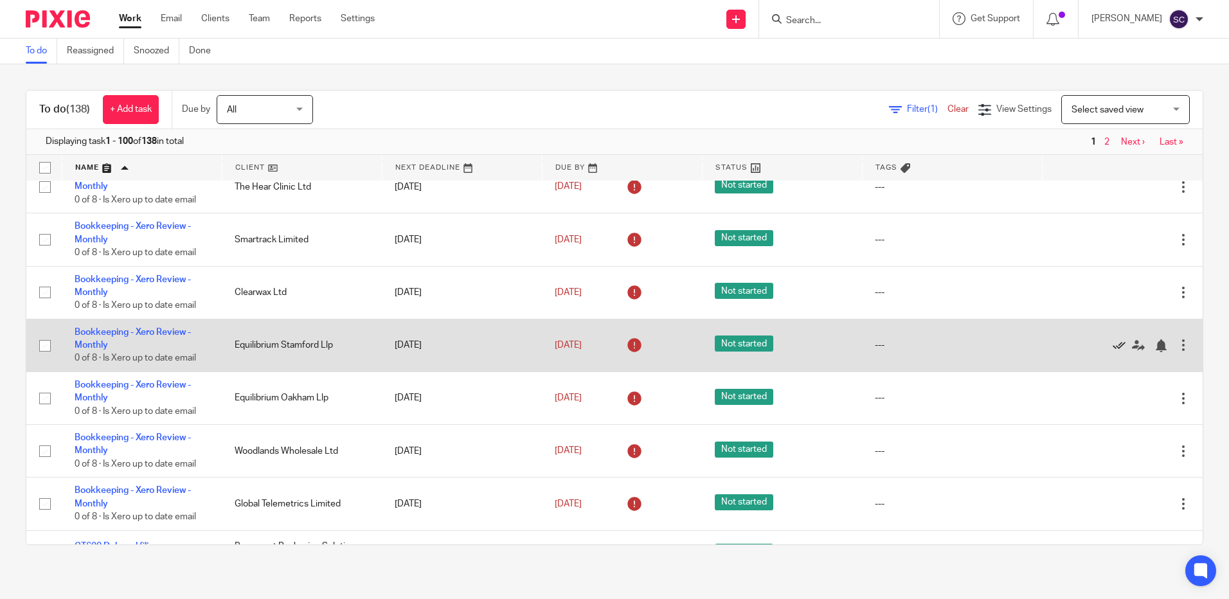
click at [1113, 352] on icon at bounding box center [1119, 345] width 13 height 13
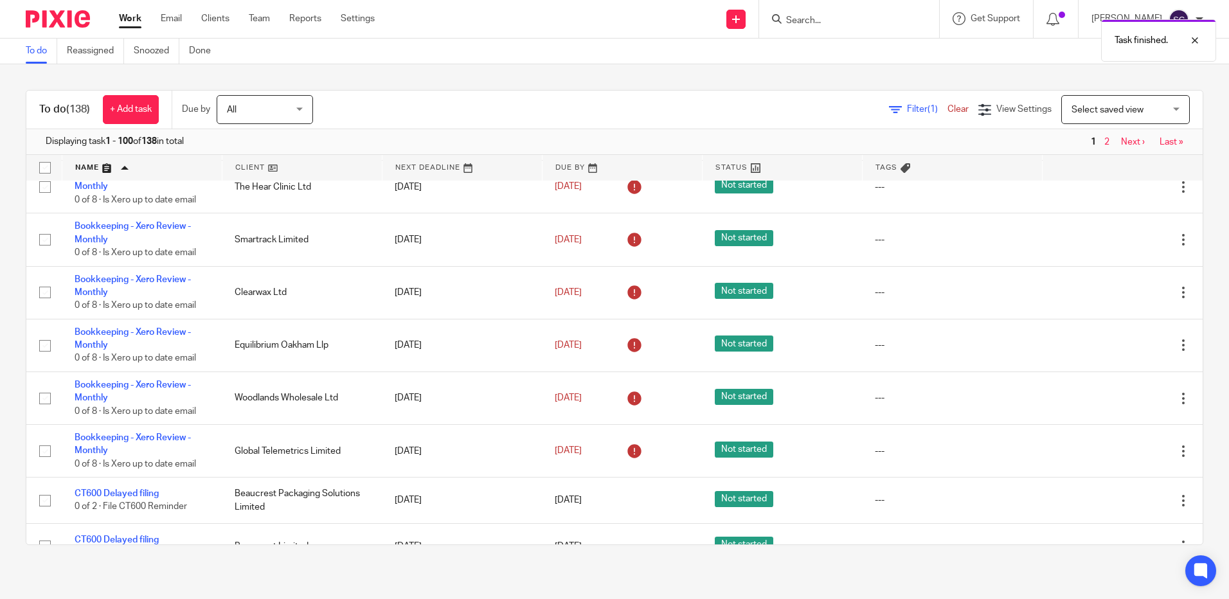
click at [1113, 352] on icon at bounding box center [1119, 345] width 13 height 13
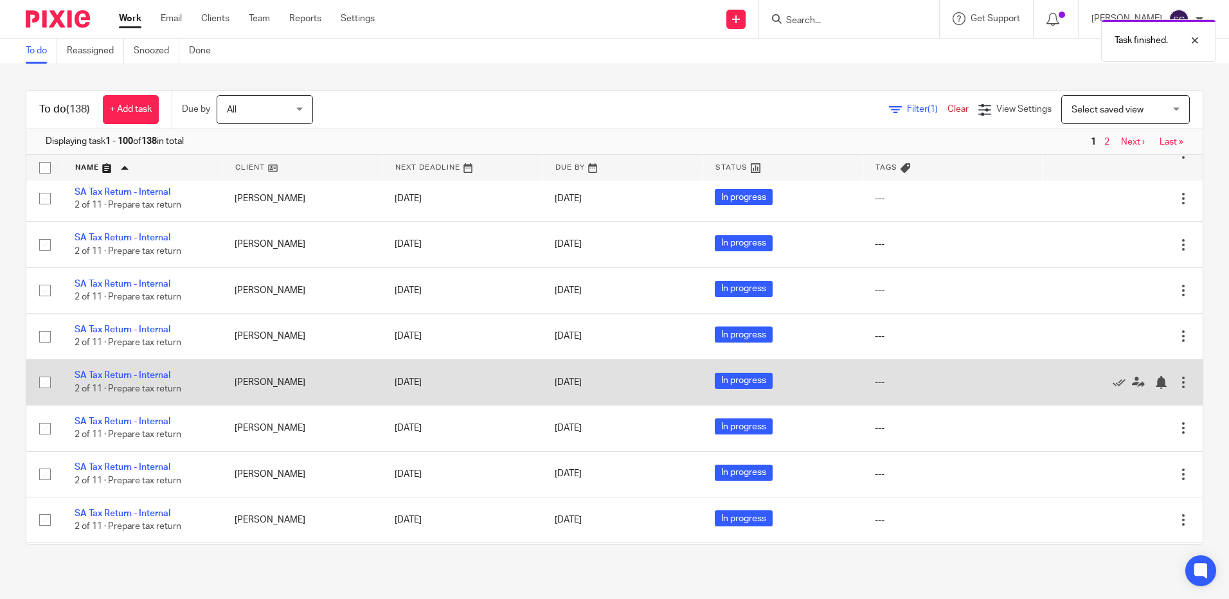
scroll to position [5062, 0]
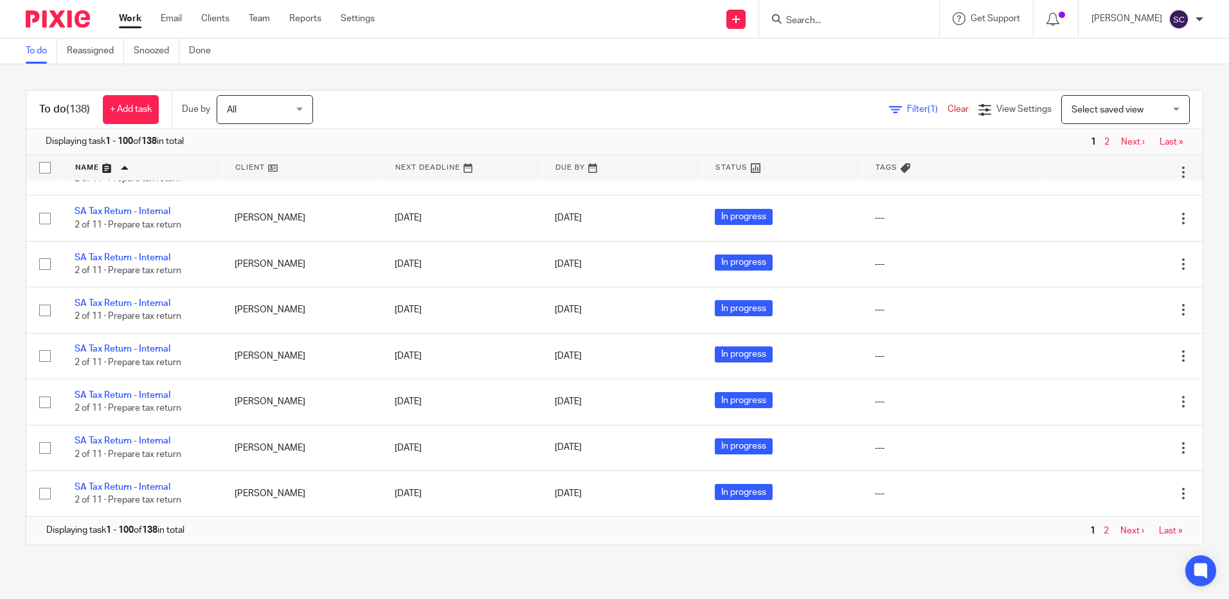
click at [1121, 139] on link "Next ›" at bounding box center [1133, 142] width 24 height 9
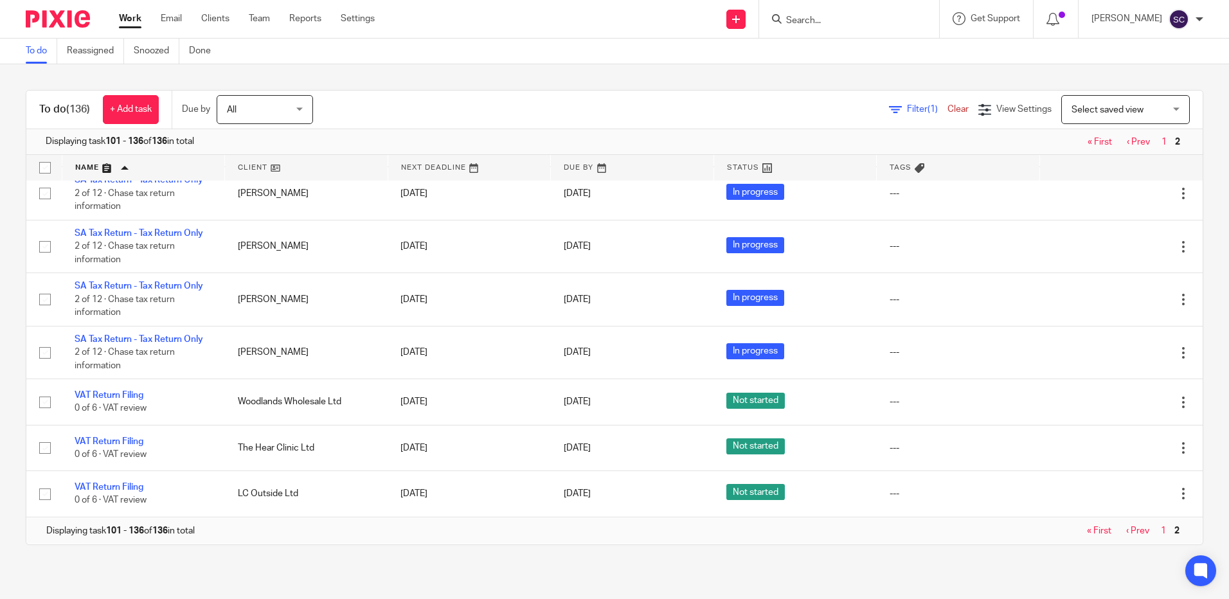
scroll to position [1452, 0]
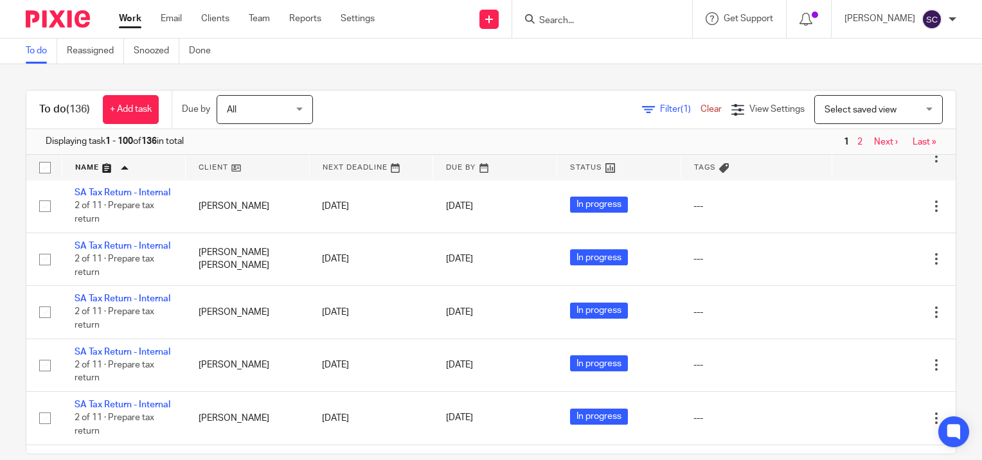
scroll to position [5665, 0]
